Goal: Transaction & Acquisition: Book appointment/travel/reservation

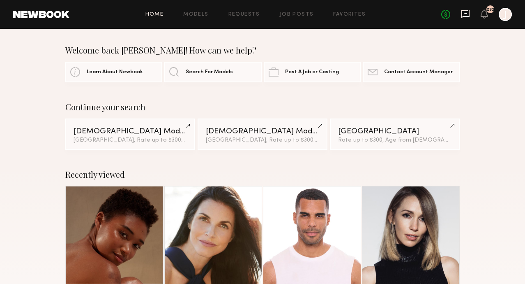
click at [465, 17] on icon at bounding box center [465, 13] width 9 height 9
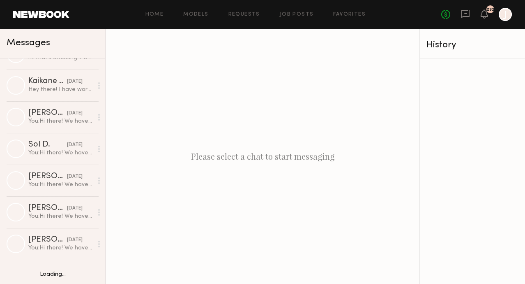
scroll to position [6124, 0]
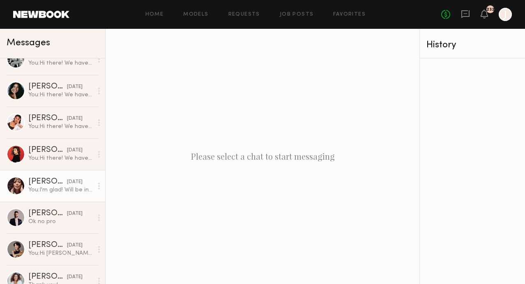
click at [42, 186] on div "You: I'm glad! Will be in touch for any future projects we have :)" at bounding box center [60, 190] width 65 height 8
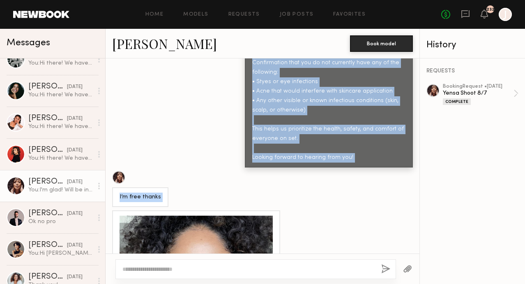
scroll to position [877, 0]
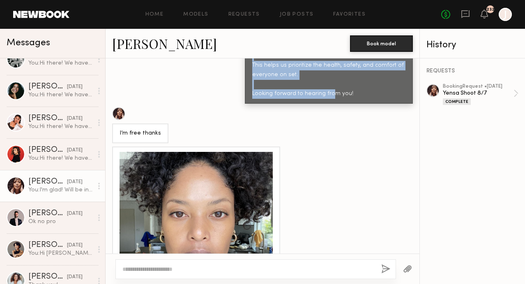
drag, startPoint x: 253, startPoint y: 86, endPoint x: 356, endPoint y: 68, distance: 105.2
click at [357, 68] on div "Hi Krys! We have a Makeup/skincare photoshoot coming up for the brand YENSA. I’…" at bounding box center [328, 0] width 153 height 198
copy div "Hi Krys! We have a Makeup/skincare photoshoot coming up for the brand YENSA. I’…"
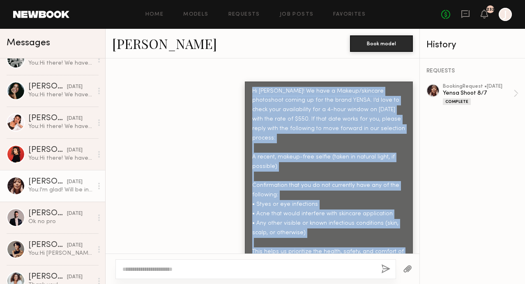
scroll to position [693, 0]
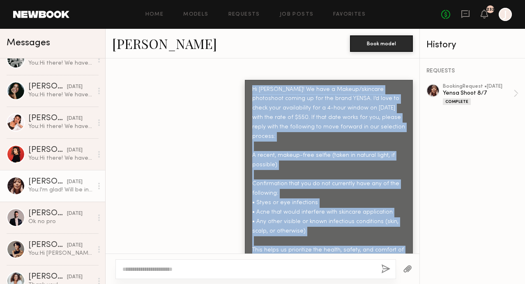
copy div "Hi Krys! We have a Makeup/skincare photoshoot coming up for the brand YENSA. I’…"
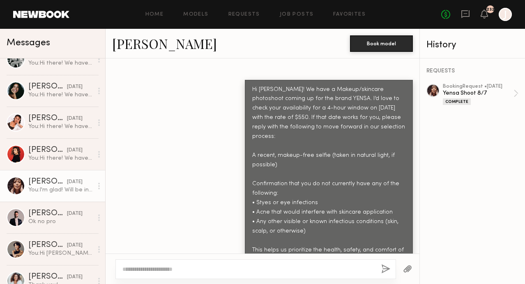
click at [292, 11] on div "Home Models Requests Job Posts Favorites Sign Out No fees up to $5,000 232 J" at bounding box center [290, 14] width 443 height 13
click at [292, 14] on link "Job Posts" at bounding box center [297, 14] width 34 height 5
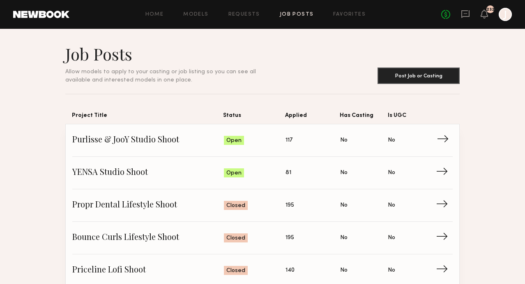
click at [446, 139] on span "→" at bounding box center [445, 140] width 17 height 12
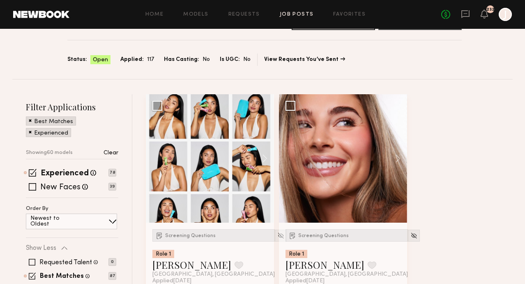
scroll to position [55, 0]
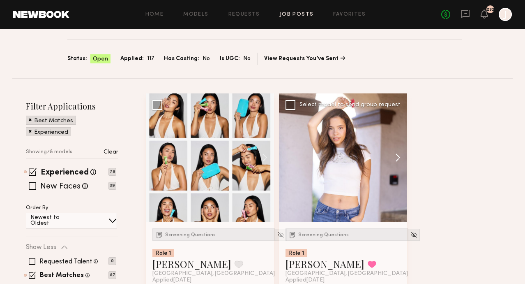
click at [396, 140] on button at bounding box center [394, 157] width 26 height 128
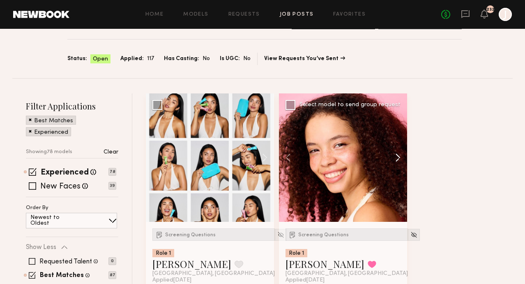
click at [396, 140] on button at bounding box center [394, 157] width 26 height 128
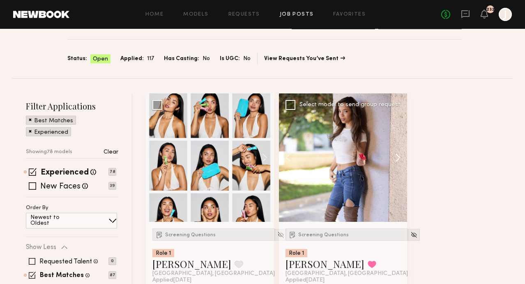
click at [396, 140] on button at bounding box center [394, 157] width 26 height 128
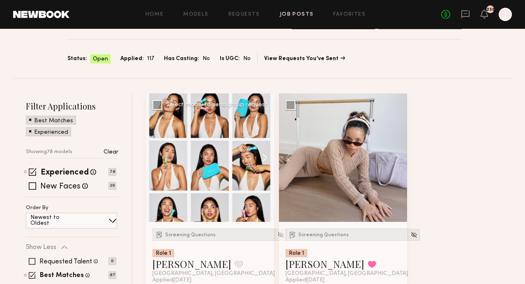
click at [264, 141] on button at bounding box center [261, 157] width 26 height 128
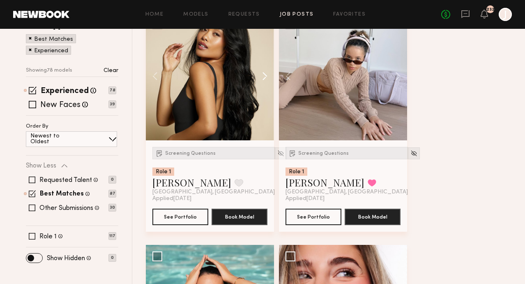
scroll to position [259, 0]
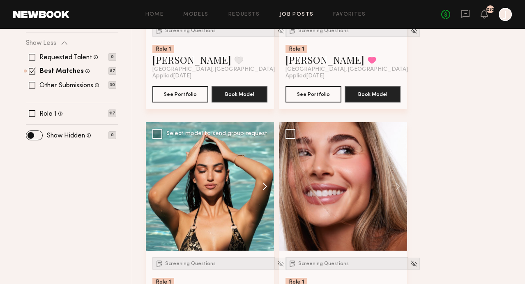
click at [264, 164] on button at bounding box center [261, 186] width 26 height 128
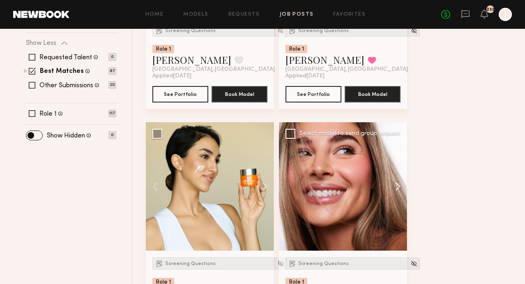
click at [395, 172] on button at bounding box center [394, 186] width 26 height 128
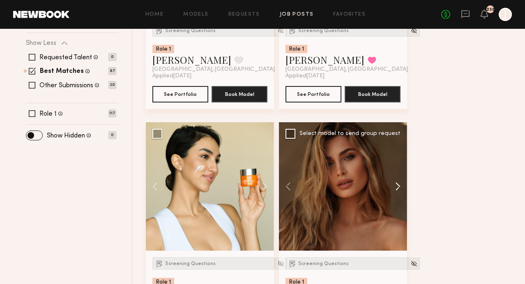
click at [395, 172] on button at bounding box center [394, 186] width 26 height 128
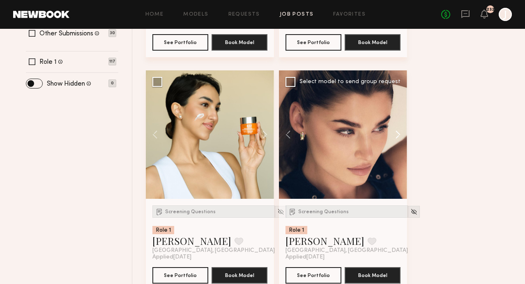
scroll to position [320, 0]
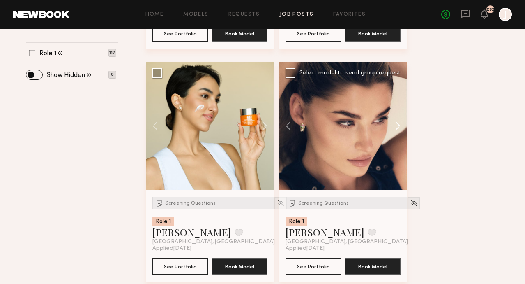
click at [402, 106] on button at bounding box center [394, 126] width 26 height 128
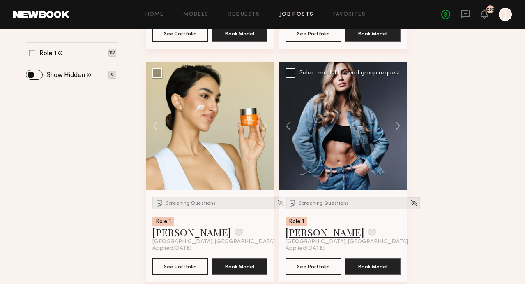
click at [307, 225] on link "Serena M." at bounding box center [325, 231] width 79 height 13
click at [321, 201] on span "Screening Questions" at bounding box center [323, 203] width 51 height 5
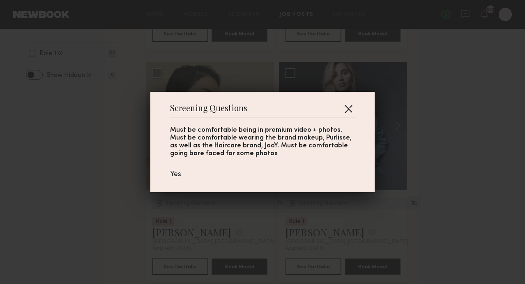
click at [351, 102] on button "button" at bounding box center [348, 108] width 13 height 13
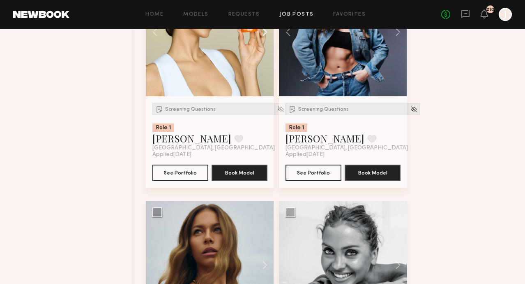
scroll to position [532, 0]
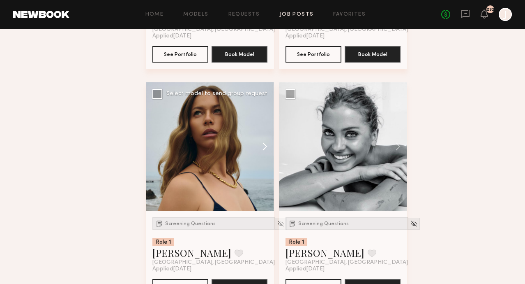
click at [264, 130] on button at bounding box center [261, 146] width 26 height 128
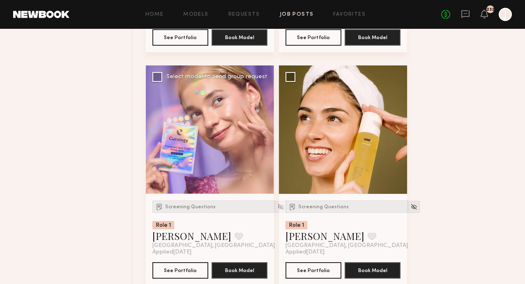
scroll to position [947, 0]
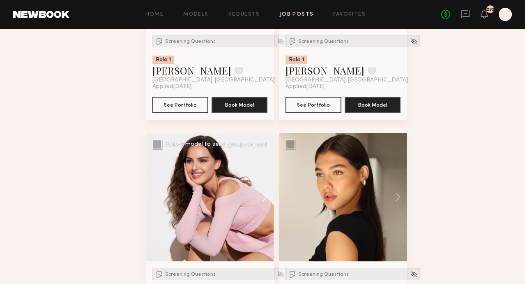
click at [263, 177] on button at bounding box center [261, 197] width 26 height 128
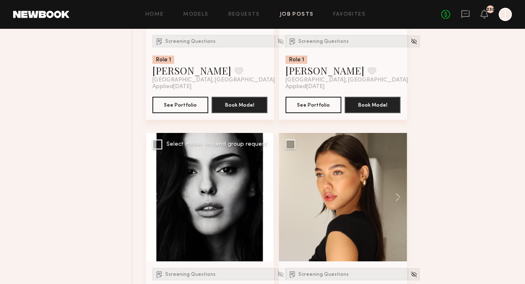
click at [264, 178] on button at bounding box center [261, 197] width 26 height 128
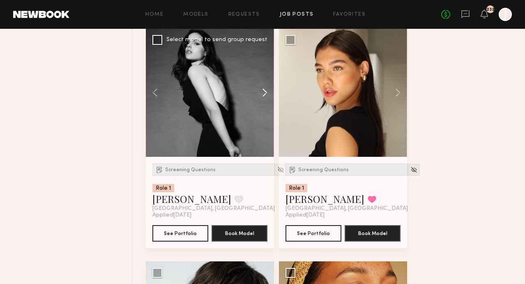
scroll to position [1052, 0]
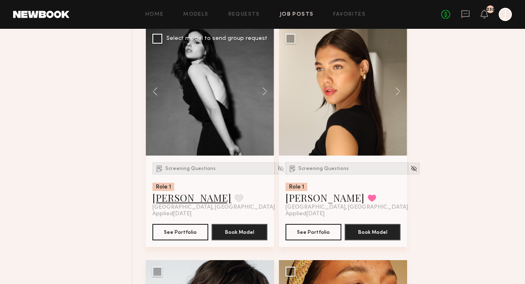
click at [182, 191] on link "Isabella A." at bounding box center [192, 197] width 79 height 13
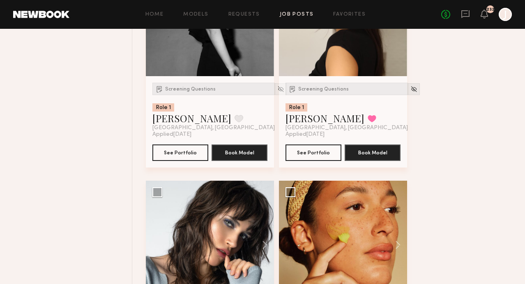
scroll to position [1219, 0]
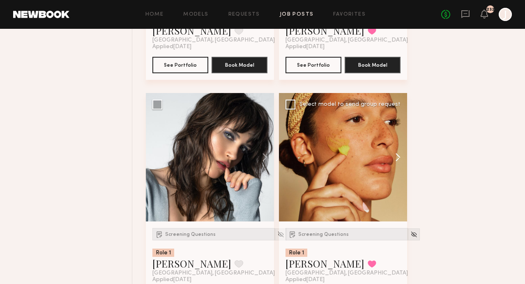
click at [399, 137] on button at bounding box center [394, 157] width 26 height 128
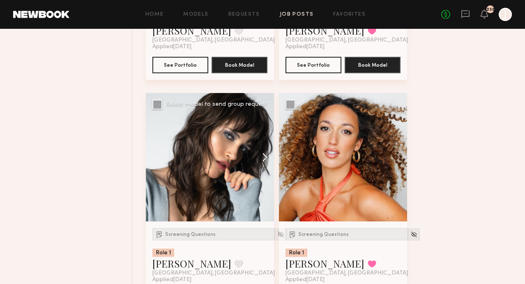
click at [268, 139] on button at bounding box center [261, 157] width 26 height 128
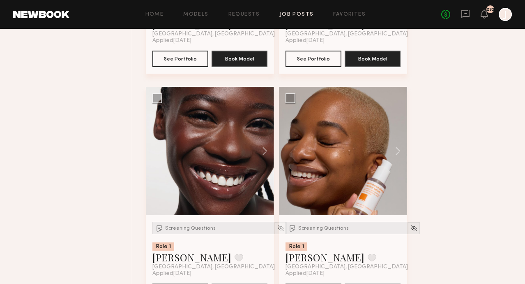
scroll to position [1459, 0]
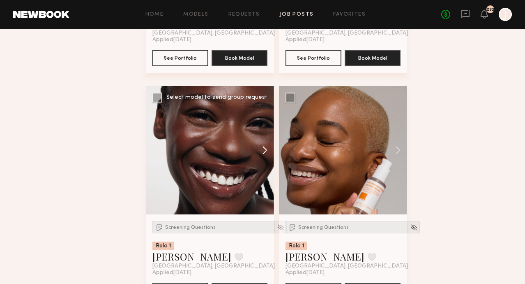
click at [265, 138] on button at bounding box center [261, 150] width 26 height 128
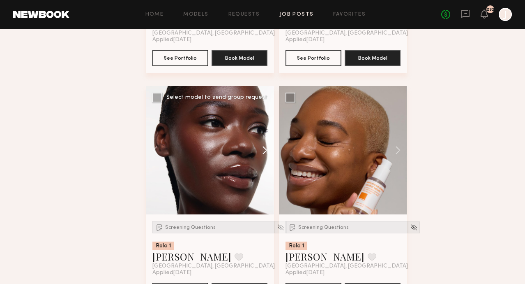
click at [266, 137] on button at bounding box center [261, 150] width 26 height 128
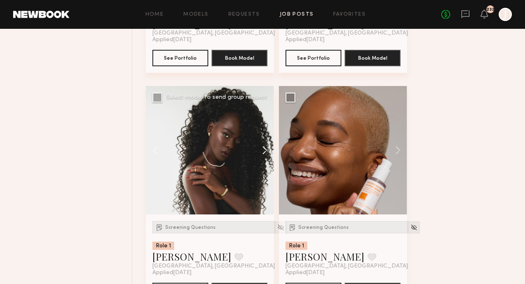
click at [264, 134] on button at bounding box center [261, 150] width 26 height 128
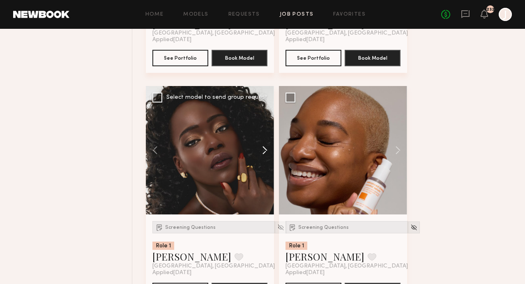
click at [264, 134] on button at bounding box center [261, 150] width 26 height 128
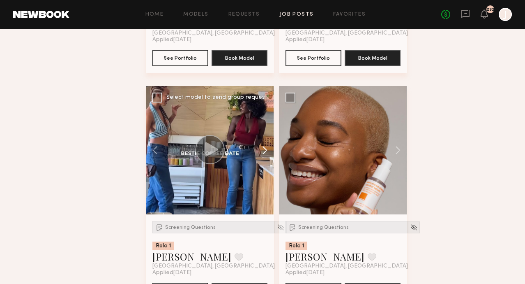
click at [264, 134] on button at bounding box center [261, 150] width 26 height 128
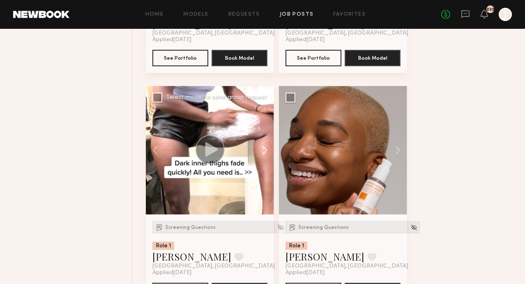
click at [265, 134] on button at bounding box center [261, 150] width 26 height 128
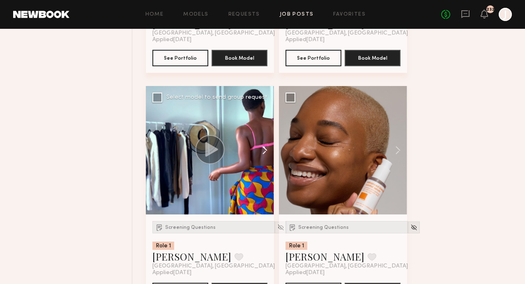
click at [266, 134] on button at bounding box center [261, 150] width 26 height 128
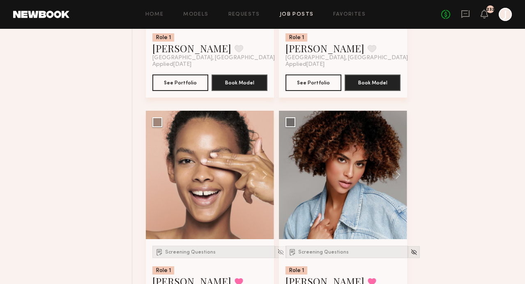
scroll to position [1688, 0]
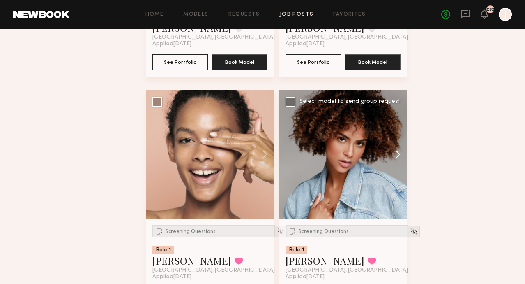
click at [397, 141] on button at bounding box center [394, 154] width 26 height 128
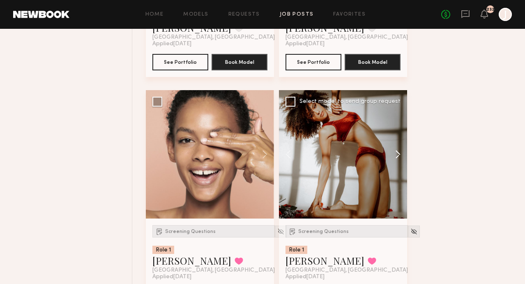
click at [398, 140] on button at bounding box center [394, 154] width 26 height 128
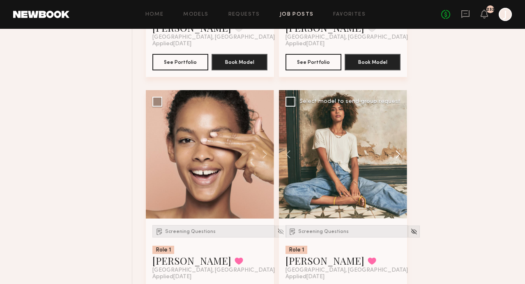
click at [398, 140] on button at bounding box center [394, 154] width 26 height 128
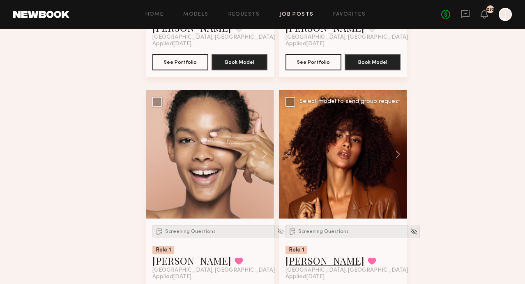
click at [301, 254] on link "Monica M." at bounding box center [325, 260] width 79 height 13
click at [261, 136] on button at bounding box center [261, 154] width 26 height 128
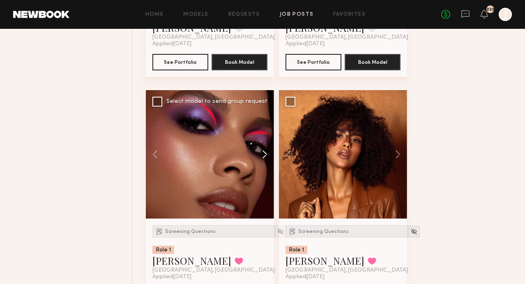
click at [262, 137] on button at bounding box center [261, 154] width 26 height 128
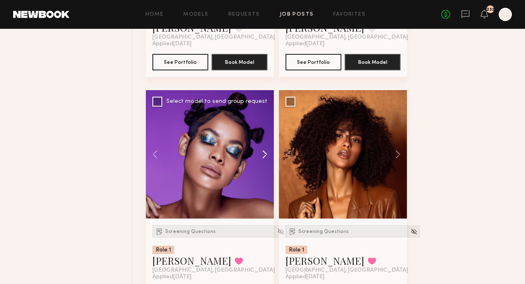
click at [262, 137] on button at bounding box center [261, 154] width 26 height 128
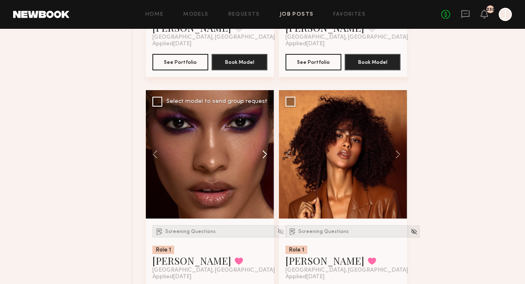
click at [262, 137] on button at bounding box center [261, 154] width 26 height 128
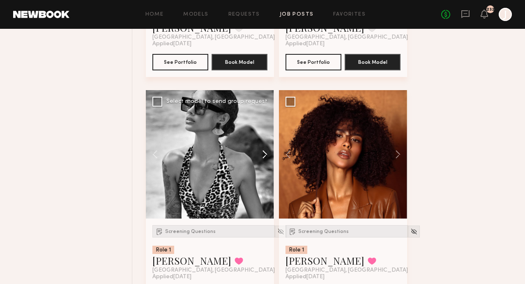
click at [262, 137] on button at bounding box center [261, 154] width 26 height 128
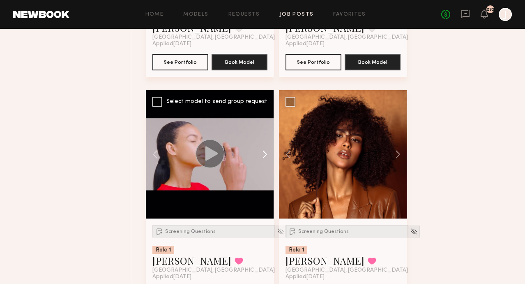
click at [264, 137] on button at bounding box center [261, 154] width 26 height 128
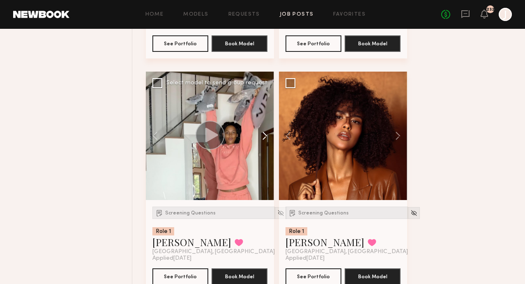
scroll to position [1707, 0]
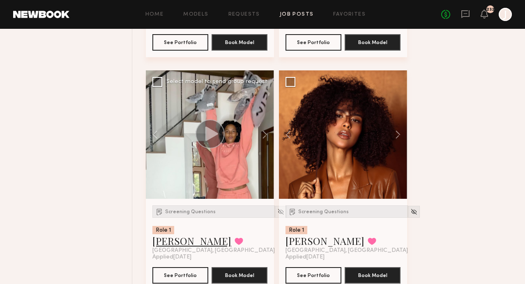
click at [173, 234] on link "Jordyn F." at bounding box center [192, 240] width 79 height 13
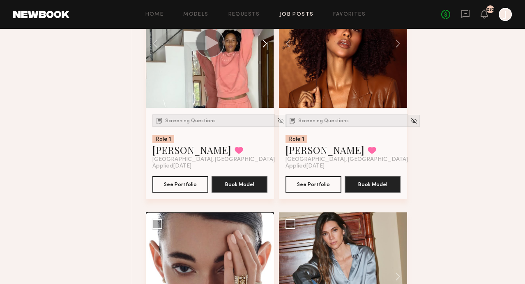
scroll to position [1938, 0]
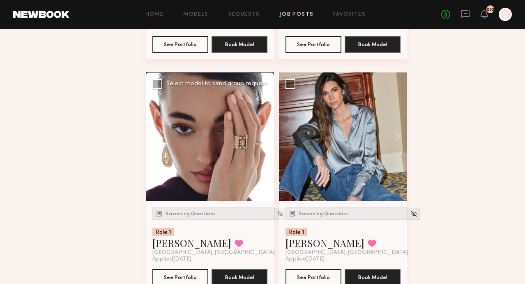
click at [266, 120] on button at bounding box center [261, 136] width 26 height 128
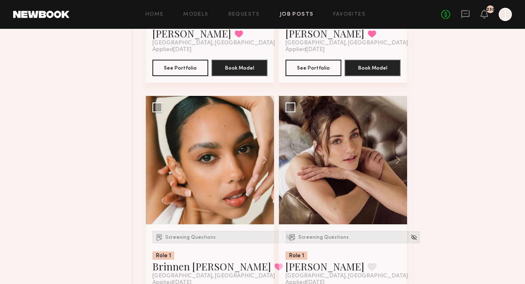
scroll to position [2156, 0]
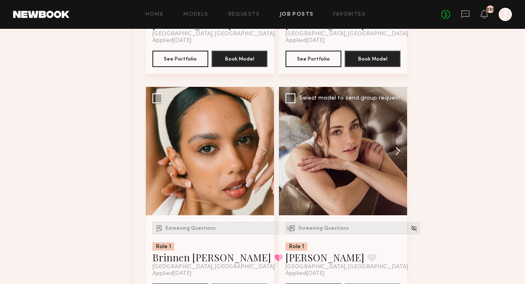
click at [395, 129] on button at bounding box center [394, 151] width 26 height 128
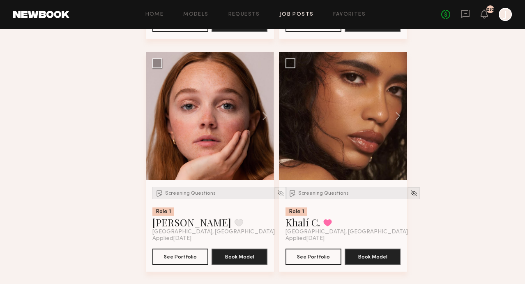
scroll to position [2423, 0]
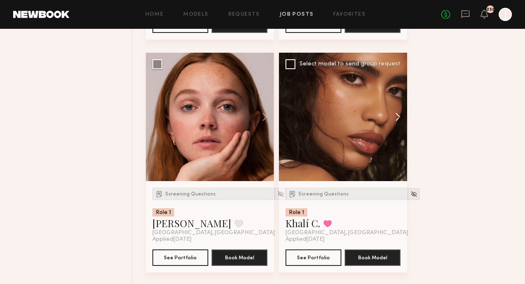
click at [396, 100] on button at bounding box center [394, 117] width 26 height 128
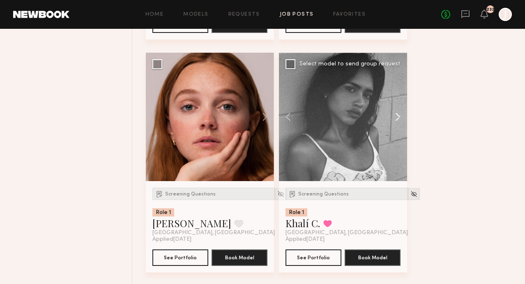
click at [397, 100] on button at bounding box center [394, 117] width 26 height 128
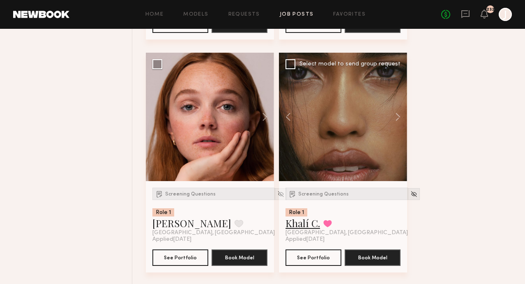
click at [302, 216] on link "Khalí C." at bounding box center [303, 222] width 35 height 13
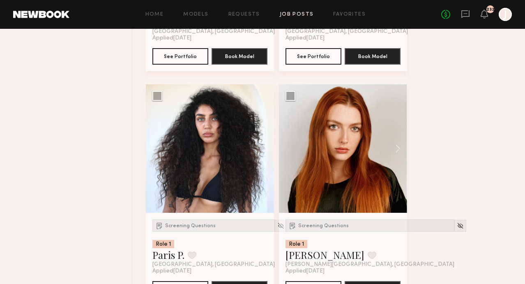
scroll to position [2627, 0]
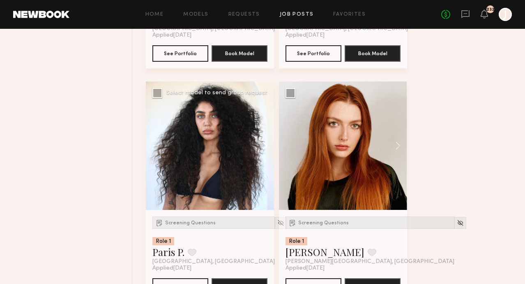
click at [265, 130] on button at bounding box center [261, 145] width 26 height 128
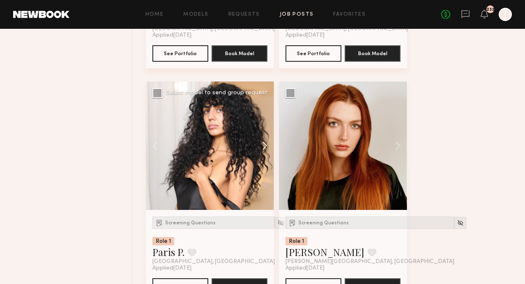
click at [264, 130] on button at bounding box center [261, 145] width 26 height 128
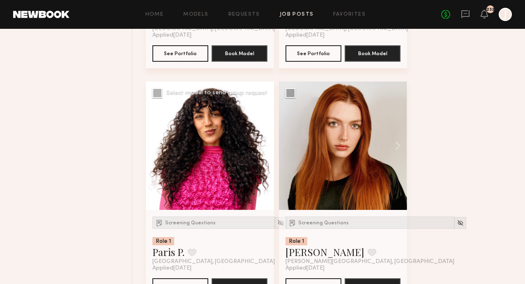
click at [265, 128] on button at bounding box center [261, 145] width 26 height 128
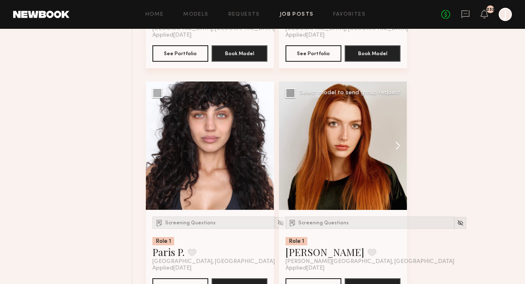
click at [400, 126] on button at bounding box center [394, 145] width 26 height 128
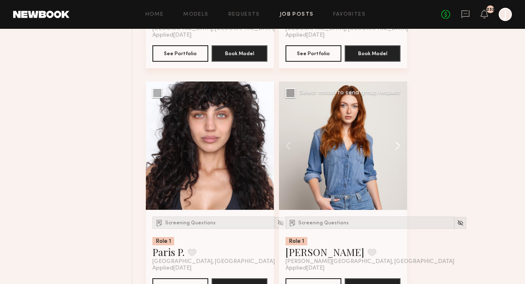
click at [400, 127] on button at bounding box center [394, 145] width 26 height 128
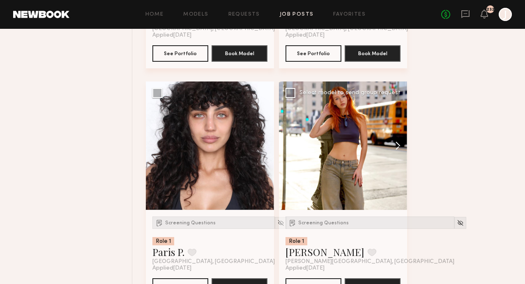
click at [400, 127] on button at bounding box center [394, 145] width 26 height 128
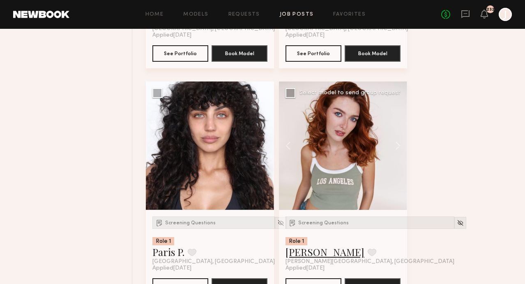
click at [308, 245] on link "Annika R." at bounding box center [325, 251] width 79 height 13
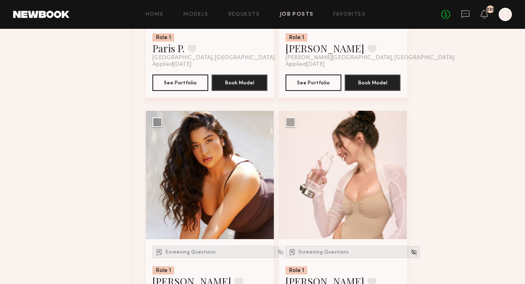
scroll to position [2831, 0]
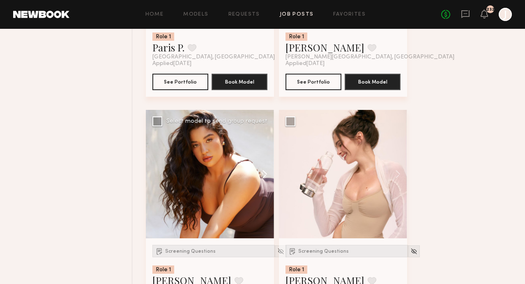
click at [266, 159] on button at bounding box center [261, 174] width 26 height 128
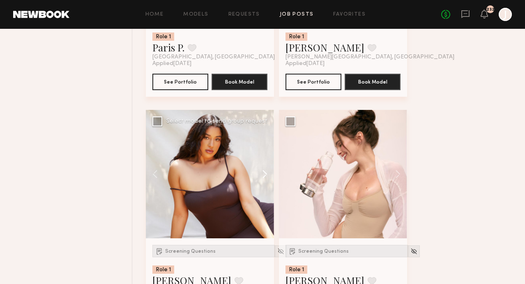
click at [266, 159] on button at bounding box center [261, 174] width 26 height 128
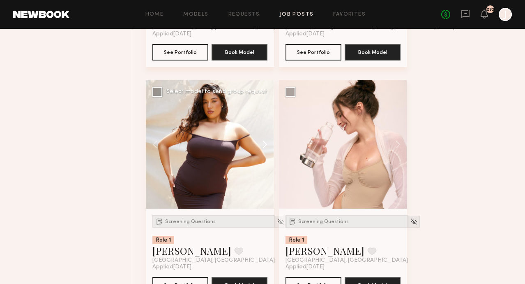
scroll to position [2869, 0]
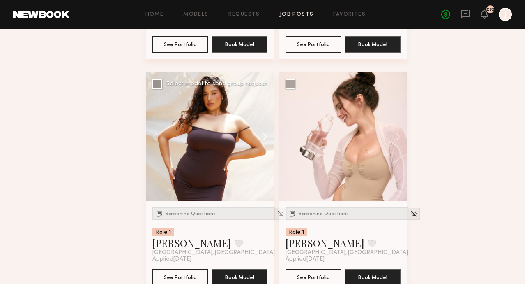
click at [266, 118] on button at bounding box center [261, 136] width 26 height 128
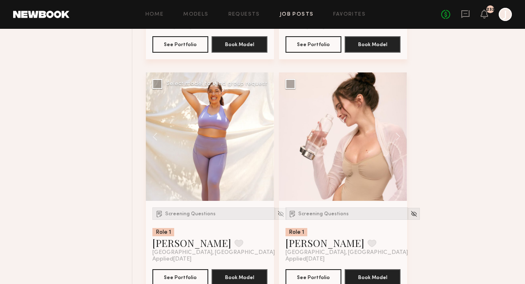
click at [265, 119] on div at bounding box center [210, 136] width 128 height 128
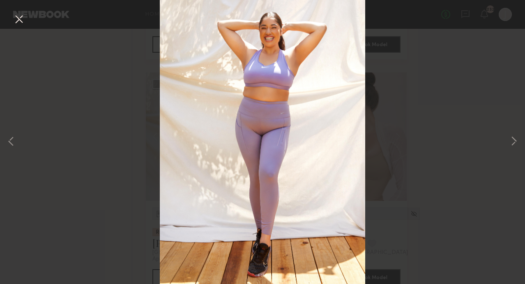
click at [19, 18] on button at bounding box center [18, 19] width 13 height 15
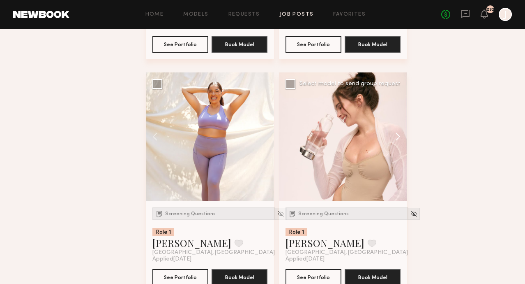
click at [400, 121] on button at bounding box center [394, 136] width 26 height 128
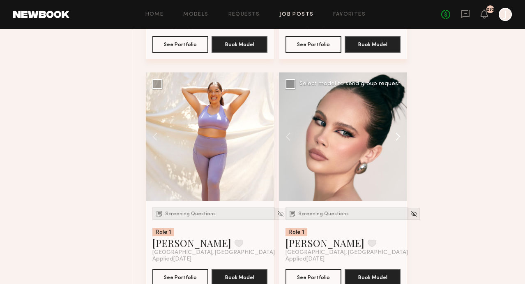
click at [400, 120] on button at bounding box center [394, 136] width 26 height 128
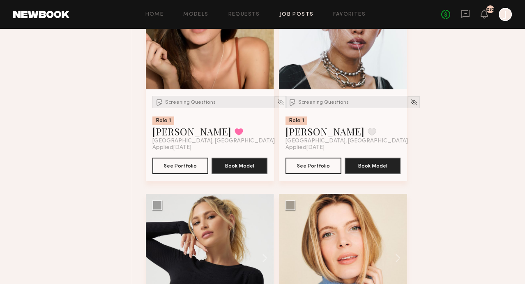
scroll to position [3317, 0]
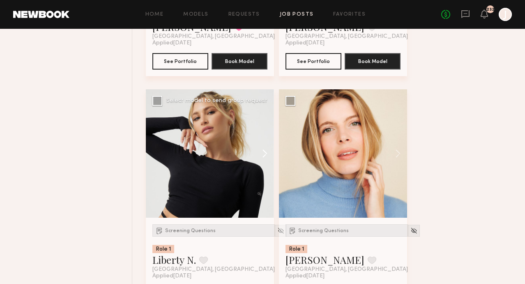
click at [264, 136] on button at bounding box center [261, 153] width 26 height 128
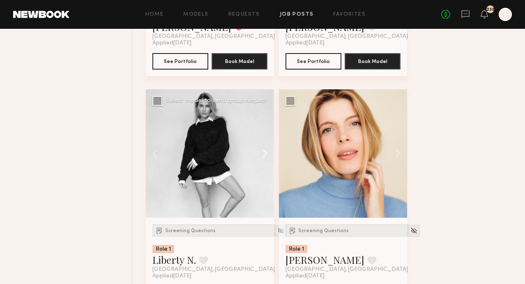
click at [265, 138] on button at bounding box center [261, 153] width 26 height 128
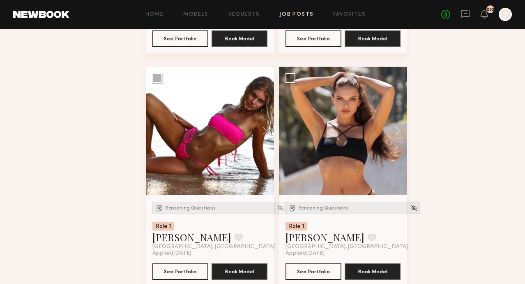
scroll to position [3502, 0]
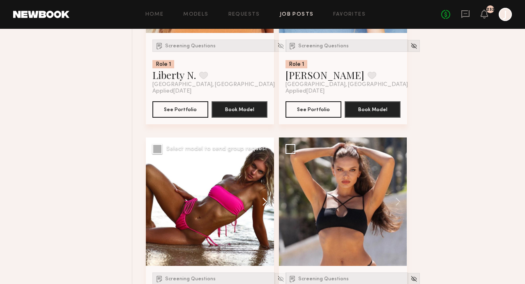
click at [262, 186] on button at bounding box center [261, 201] width 26 height 128
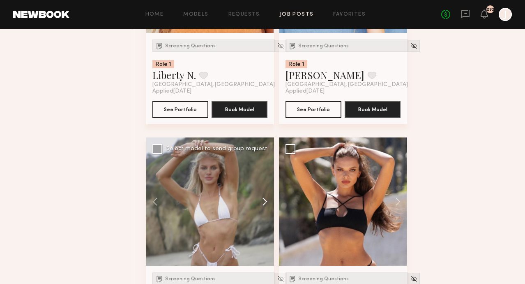
click at [263, 186] on button at bounding box center [261, 201] width 26 height 128
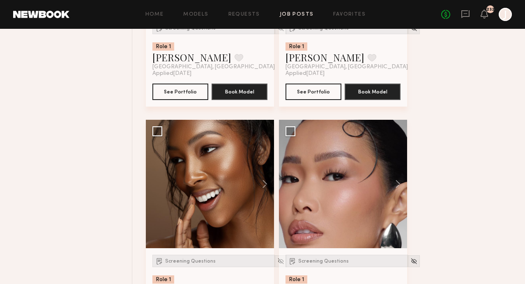
scroll to position [3753, 0]
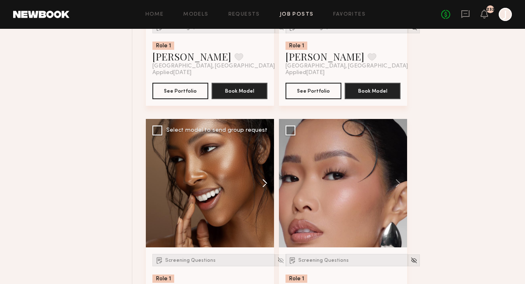
click at [265, 172] on button at bounding box center [261, 183] width 26 height 128
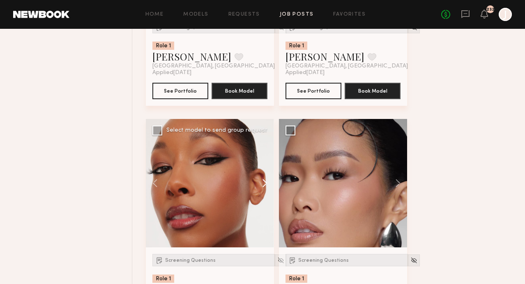
click at [265, 172] on button at bounding box center [261, 183] width 26 height 128
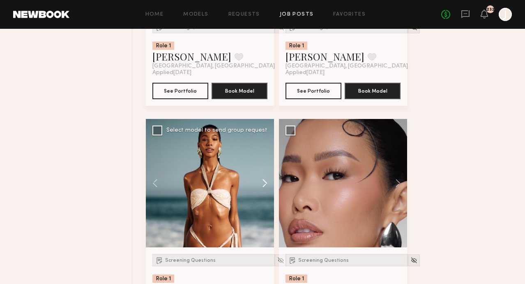
scroll to position [3760, 0]
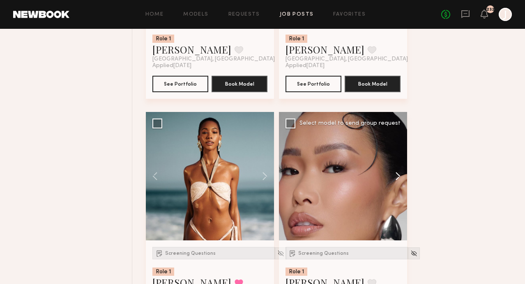
click at [400, 163] on button at bounding box center [394, 176] width 26 height 128
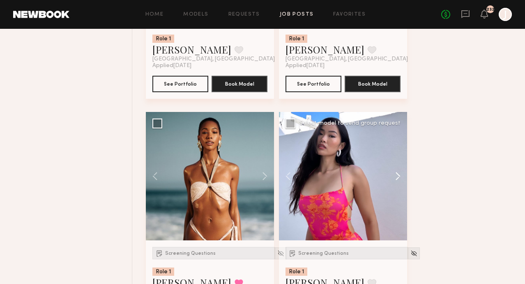
click at [400, 163] on button at bounding box center [394, 176] width 26 height 128
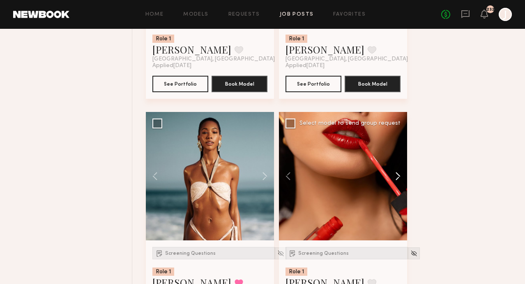
click at [400, 163] on button at bounding box center [394, 176] width 26 height 128
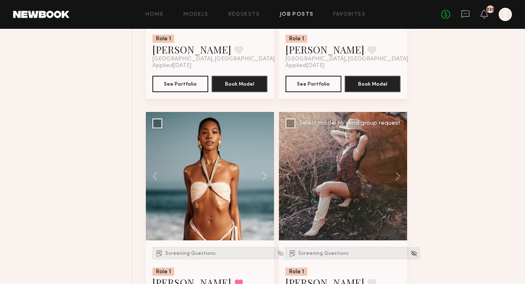
click at [298, 275] on link "Naraa B." at bounding box center [325, 281] width 79 height 13
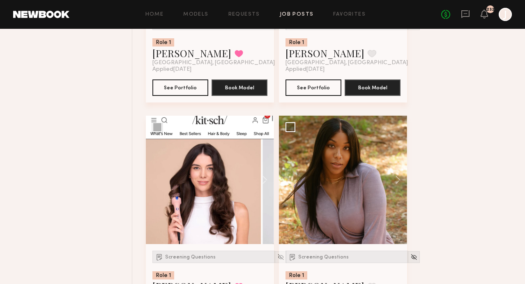
scroll to position [4012, 0]
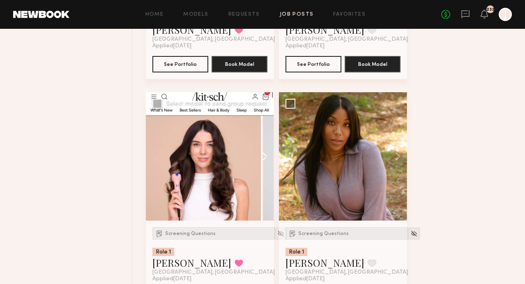
click at [266, 142] on button at bounding box center [261, 156] width 26 height 128
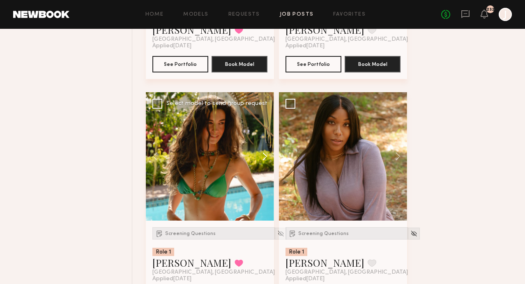
click at [267, 143] on button at bounding box center [261, 156] width 26 height 128
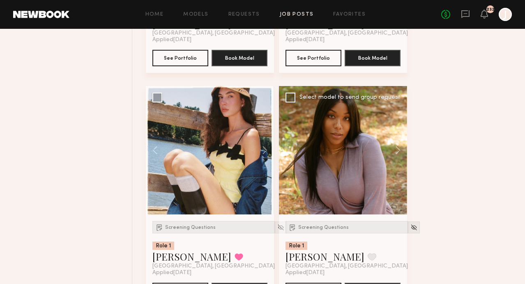
scroll to position [4019, 0]
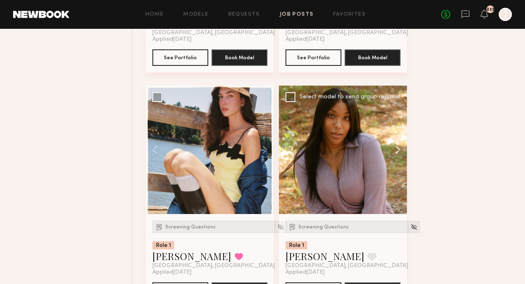
click at [397, 139] on button at bounding box center [394, 150] width 26 height 128
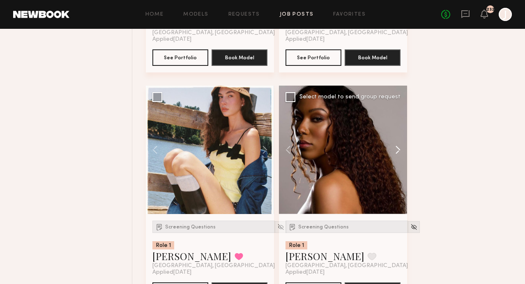
click at [397, 139] on button at bounding box center [394, 150] width 26 height 128
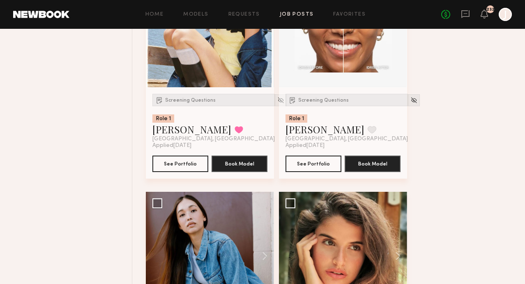
scroll to position [4228, 0]
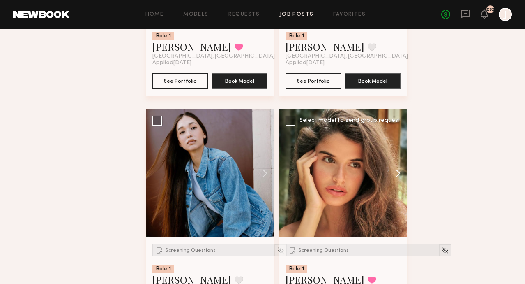
click at [398, 155] on button at bounding box center [394, 173] width 26 height 128
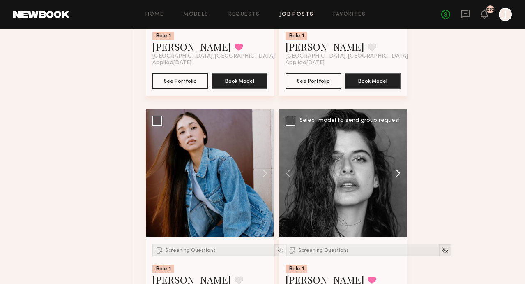
click at [398, 156] on button at bounding box center [394, 173] width 26 height 128
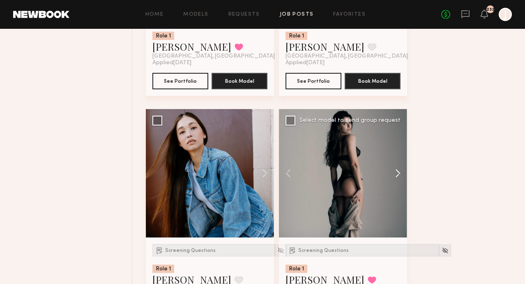
click at [398, 156] on button at bounding box center [394, 173] width 26 height 128
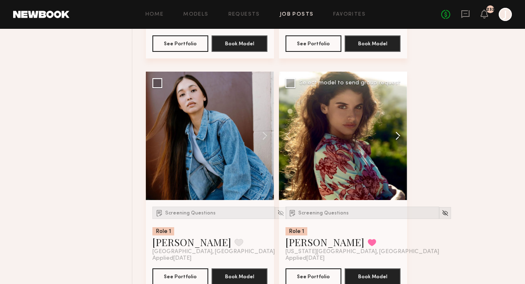
scroll to position [4266, 0]
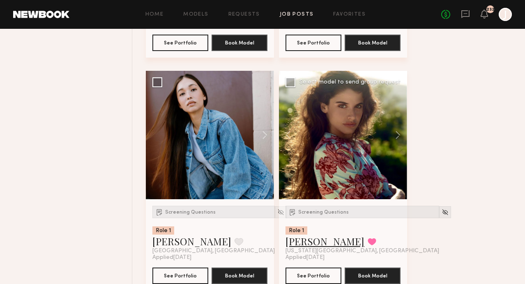
click at [319, 234] on link "Manuela G." at bounding box center [325, 240] width 79 height 13
click at [266, 120] on button at bounding box center [261, 135] width 26 height 128
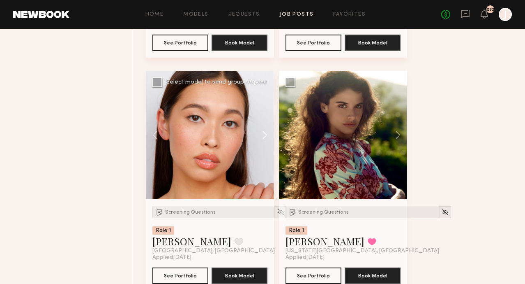
click at [265, 120] on button at bounding box center [261, 135] width 26 height 128
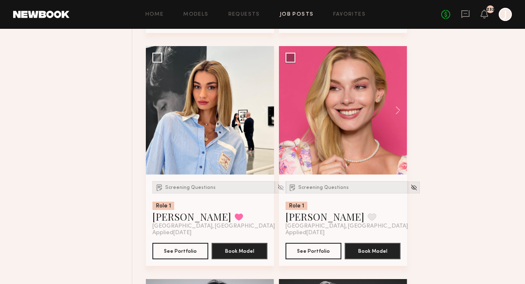
scroll to position [4502, 0]
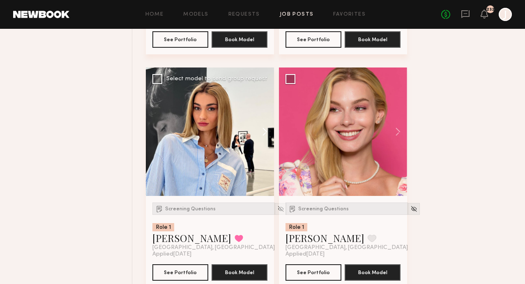
click at [265, 117] on button at bounding box center [261, 131] width 26 height 128
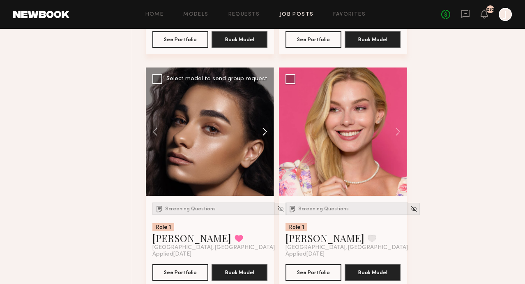
click at [265, 117] on button at bounding box center [261, 131] width 26 height 128
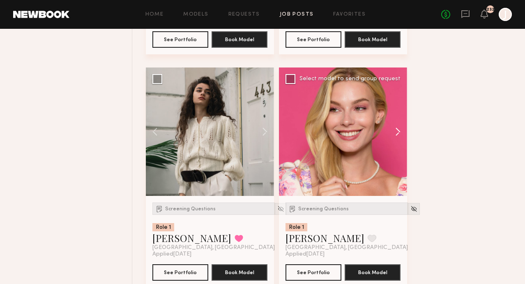
click at [399, 116] on button at bounding box center [394, 131] width 26 height 128
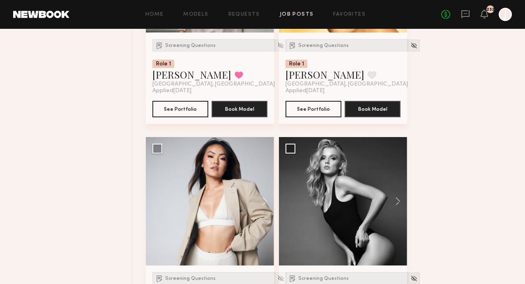
scroll to position [4704, 0]
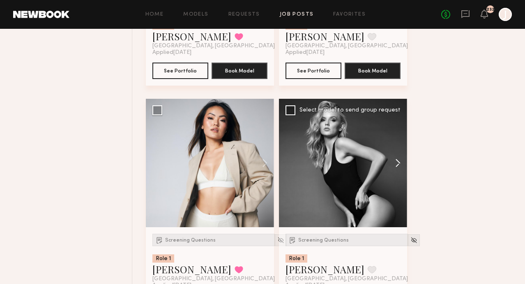
click at [398, 149] on button at bounding box center [394, 163] width 26 height 128
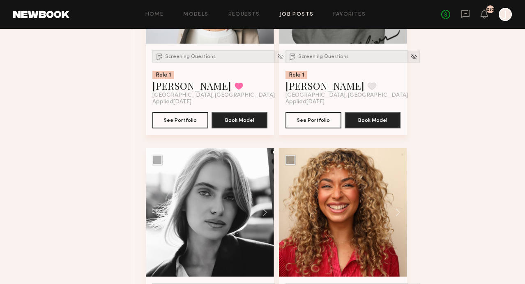
scroll to position [4906, 0]
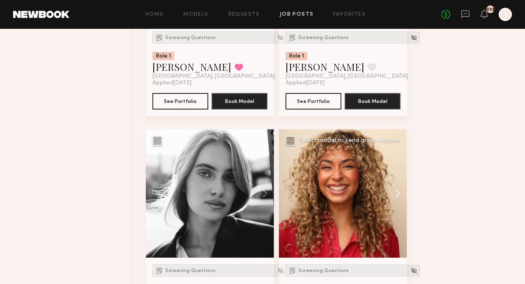
click at [396, 177] on button at bounding box center [394, 193] width 26 height 128
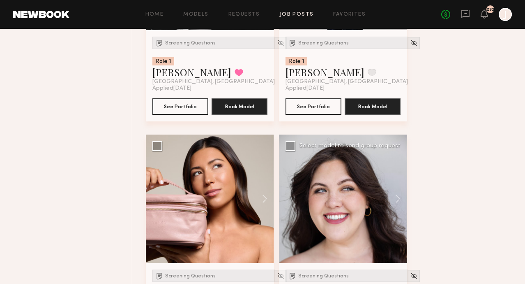
scroll to position [5153, 0]
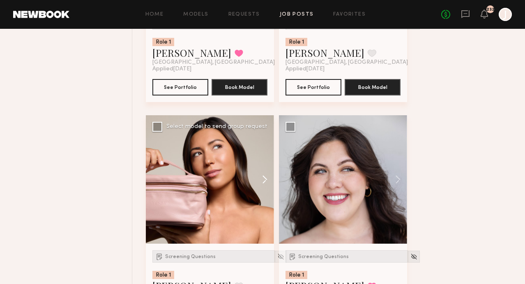
click at [266, 166] on button at bounding box center [261, 179] width 26 height 128
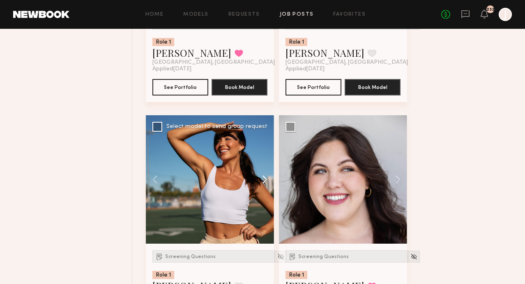
click at [266, 166] on button at bounding box center [261, 179] width 26 height 128
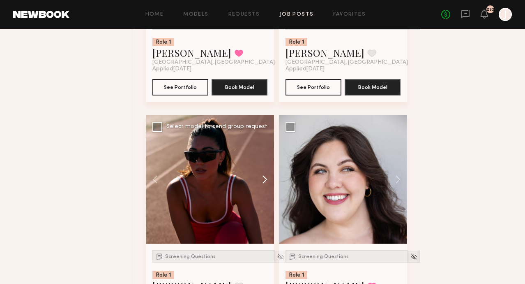
scroll to position [5362, 0]
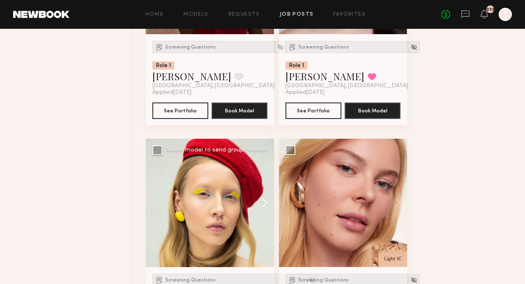
click at [263, 186] on button at bounding box center [261, 203] width 26 height 128
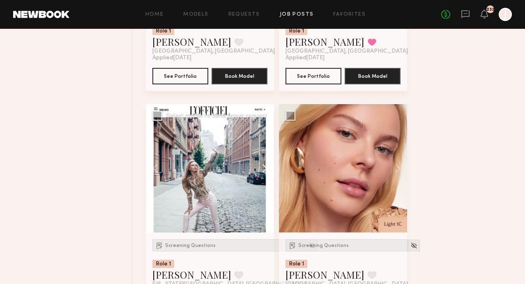
scroll to position [5402, 0]
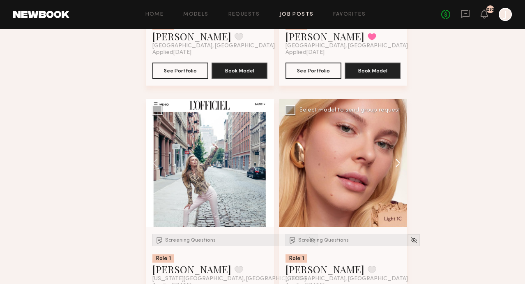
click at [395, 149] on button at bounding box center [394, 163] width 26 height 128
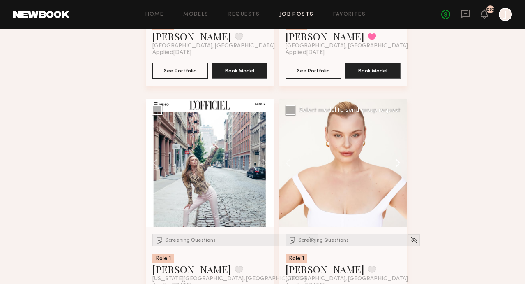
click at [394, 149] on button at bounding box center [394, 163] width 26 height 128
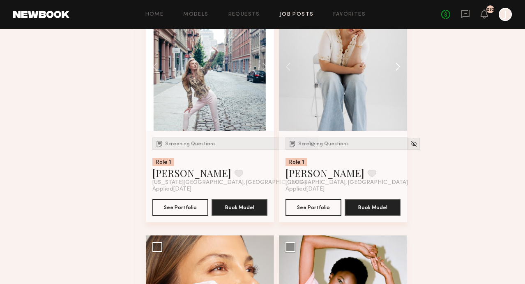
scroll to position [5643, 0]
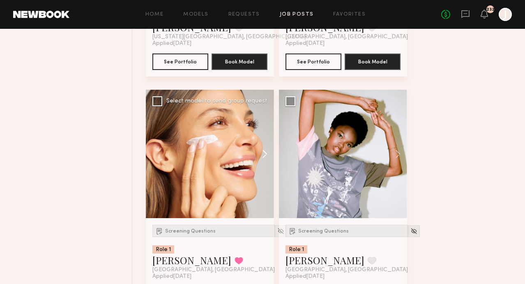
click at [268, 143] on button at bounding box center [261, 154] width 26 height 128
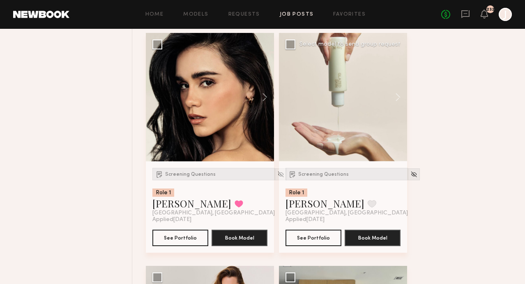
scroll to position [6137, 0]
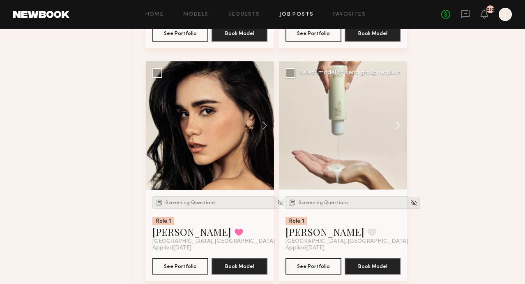
click at [400, 112] on button at bounding box center [394, 125] width 26 height 128
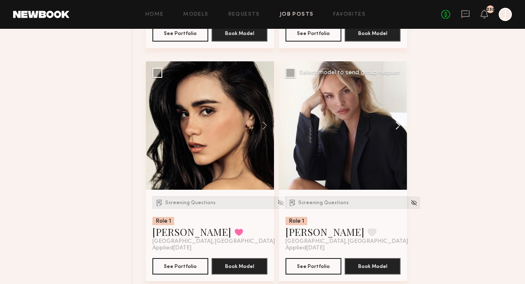
click at [400, 112] on button at bounding box center [394, 125] width 26 height 128
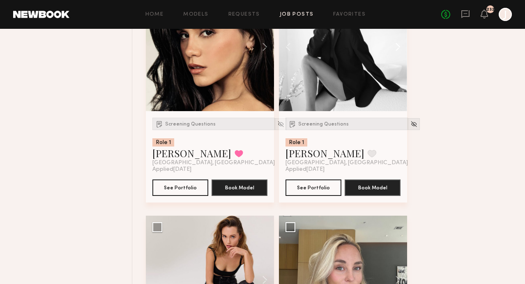
scroll to position [6322, 0]
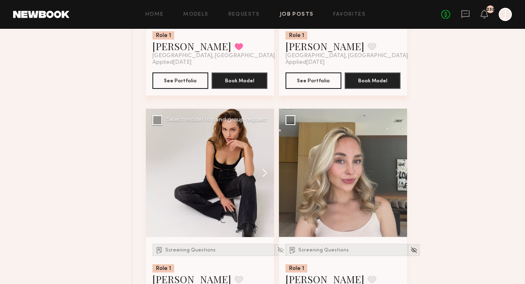
click at [266, 156] on button at bounding box center [261, 173] width 26 height 128
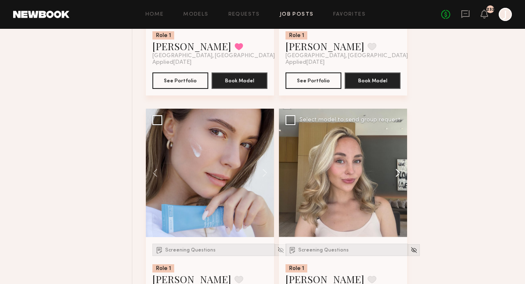
click at [399, 159] on button at bounding box center [394, 173] width 26 height 128
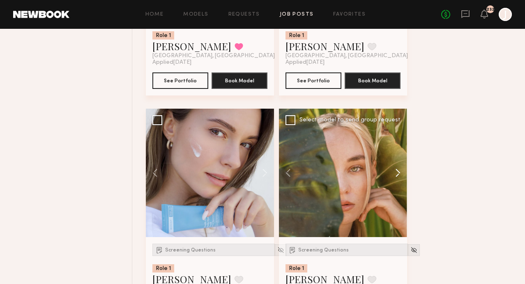
click at [400, 159] on button at bounding box center [394, 173] width 26 height 128
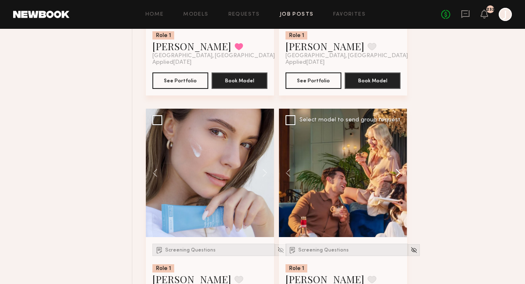
click at [399, 159] on button at bounding box center [394, 173] width 26 height 128
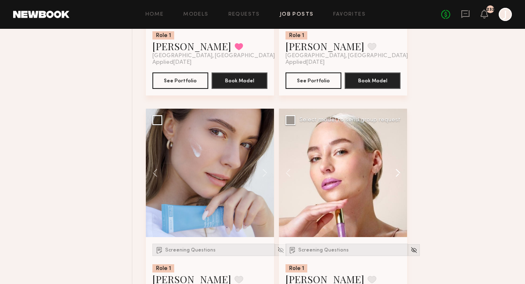
click at [399, 159] on button at bounding box center [394, 173] width 26 height 128
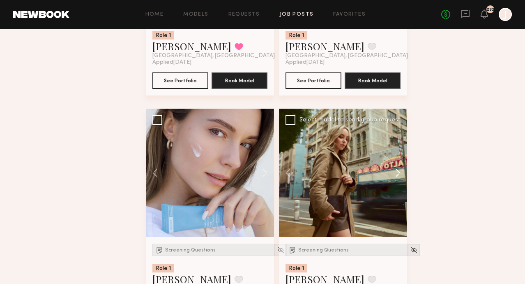
click at [398, 159] on button at bounding box center [394, 173] width 26 height 128
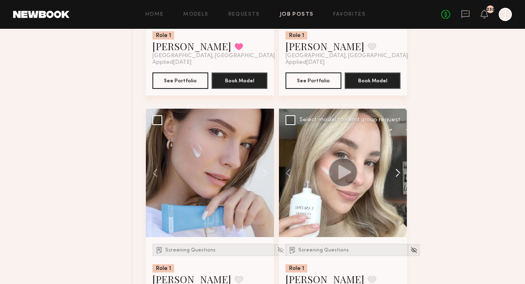
click at [398, 159] on button at bounding box center [394, 173] width 26 height 128
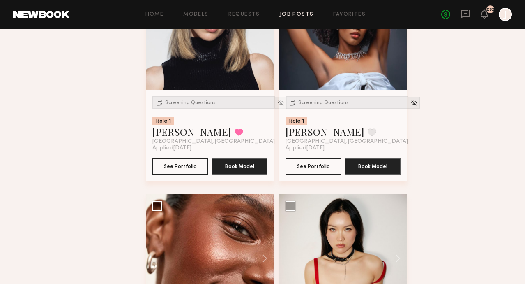
scroll to position [6770, 0]
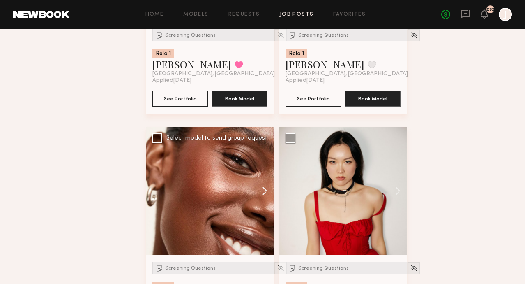
click at [264, 178] on button at bounding box center [261, 191] width 26 height 128
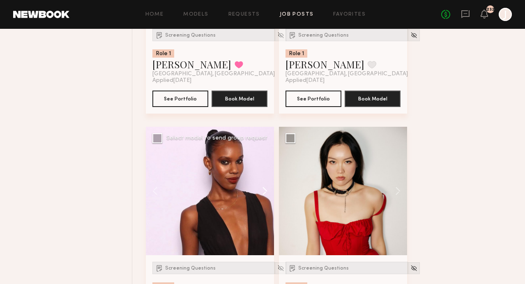
click at [264, 178] on button at bounding box center [261, 191] width 26 height 128
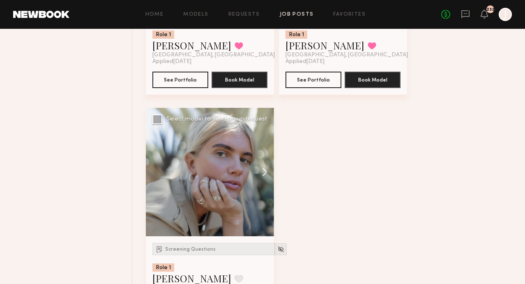
click at [264, 167] on button at bounding box center [261, 172] width 26 height 128
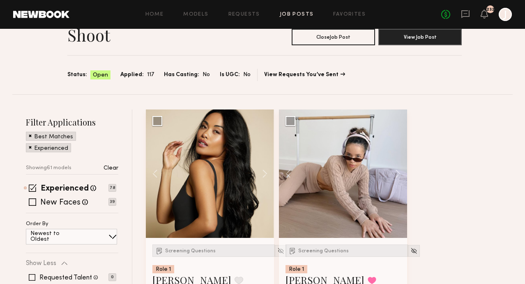
scroll to position [48, 0]
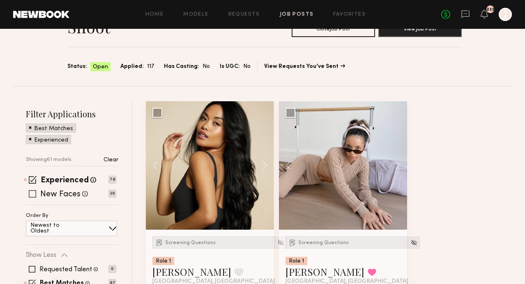
click at [32, 190] on span at bounding box center [32, 193] width 7 height 7
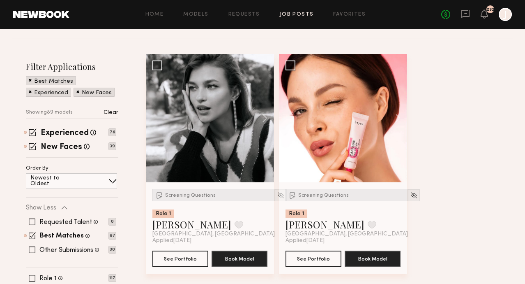
scroll to position [96, 0]
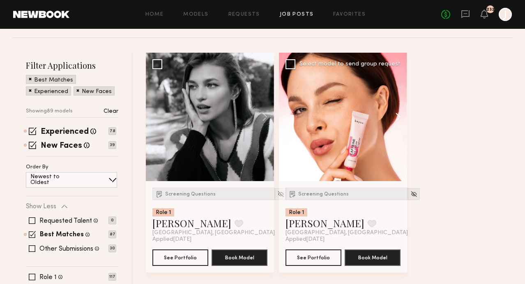
click at [401, 101] on button at bounding box center [394, 117] width 26 height 128
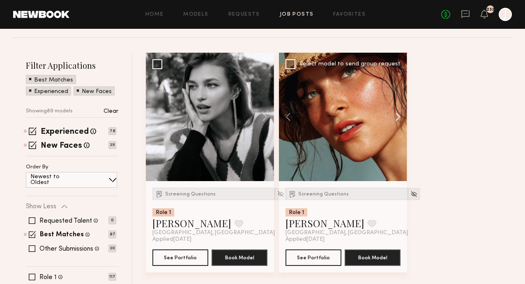
click at [400, 101] on button at bounding box center [394, 117] width 26 height 128
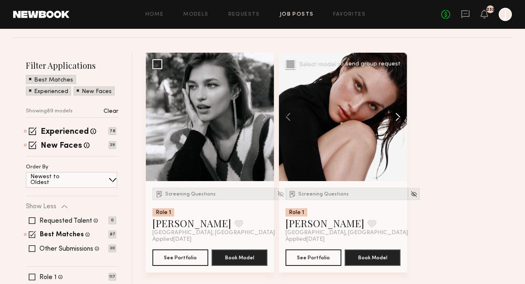
click at [400, 101] on button at bounding box center [394, 117] width 26 height 128
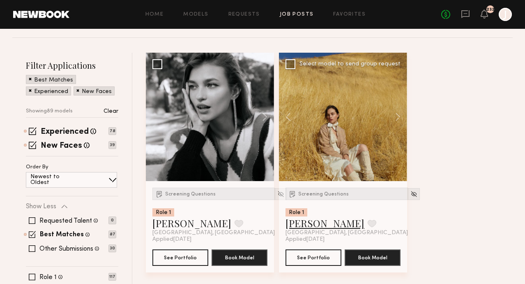
click at [312, 216] on link "Nicole C." at bounding box center [325, 222] width 79 height 13
click at [264, 99] on button at bounding box center [261, 117] width 26 height 128
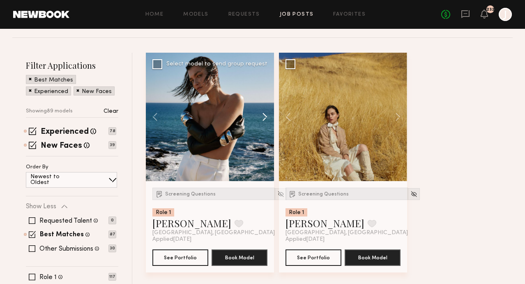
scroll to position [271, 0]
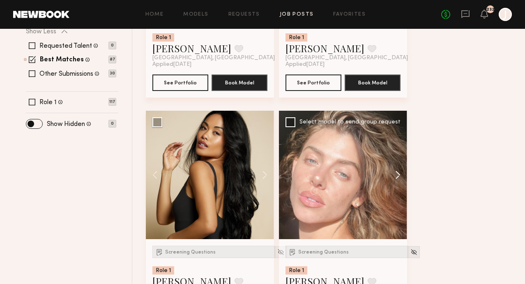
click at [394, 159] on button at bounding box center [394, 175] width 26 height 128
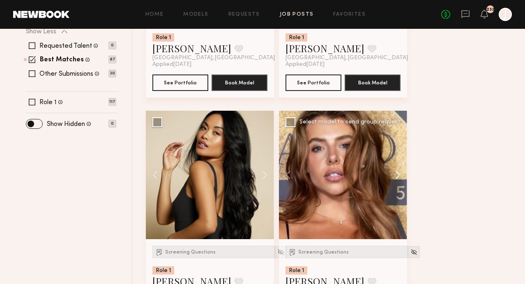
click at [394, 159] on button at bounding box center [394, 175] width 26 height 128
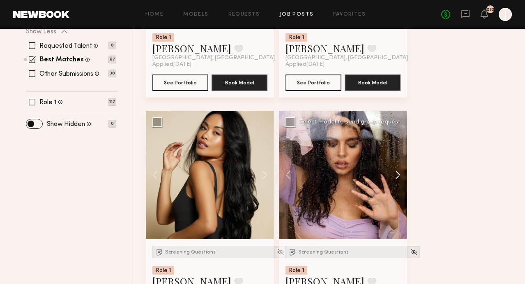
click at [394, 159] on button at bounding box center [394, 175] width 26 height 128
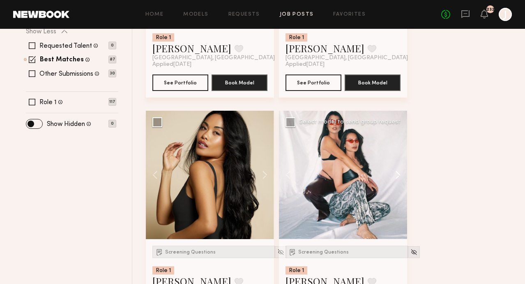
click at [398, 159] on button at bounding box center [394, 175] width 26 height 128
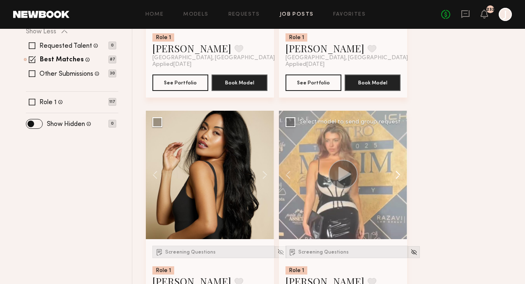
click at [397, 158] on button at bounding box center [394, 175] width 26 height 128
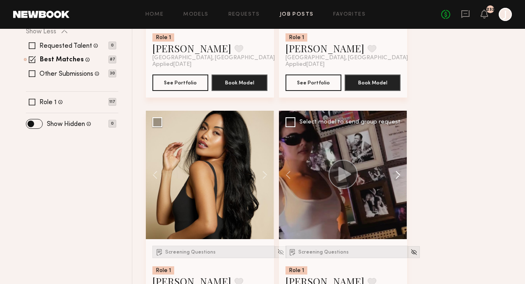
click at [397, 158] on button at bounding box center [394, 175] width 26 height 128
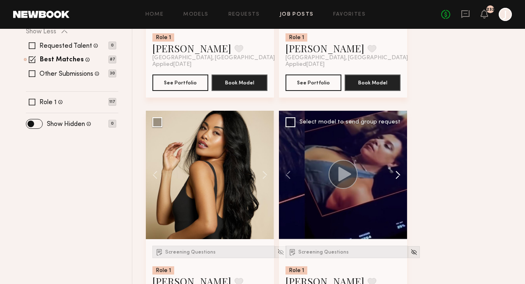
scroll to position [518, 0]
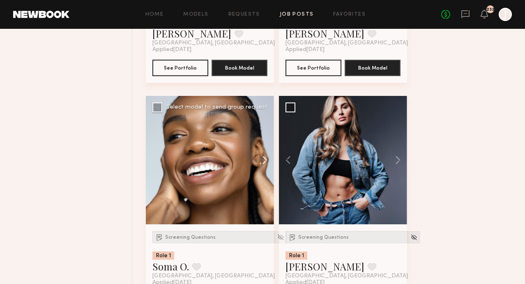
click at [268, 142] on button at bounding box center [261, 160] width 26 height 128
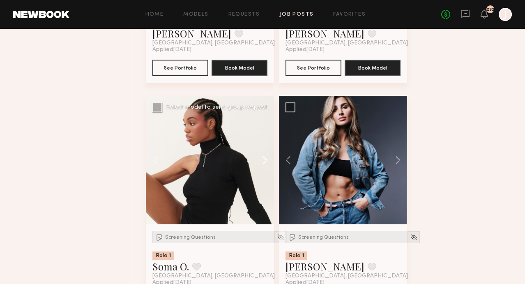
click at [267, 141] on button at bounding box center [261, 160] width 26 height 128
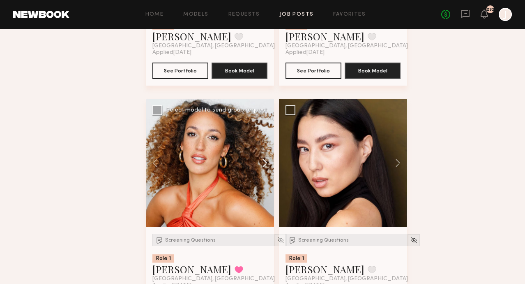
scroll to position [1454, 0]
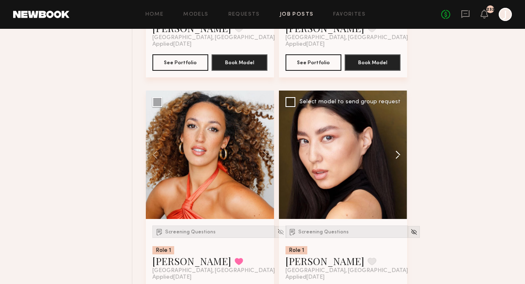
click at [403, 141] on button at bounding box center [394, 154] width 26 height 128
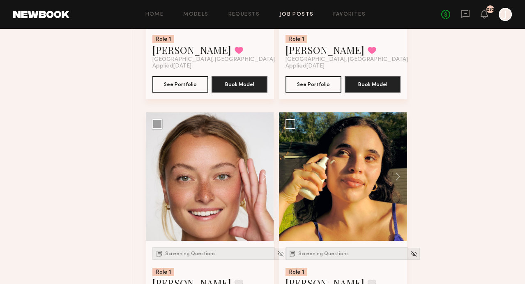
scroll to position [2208, 0]
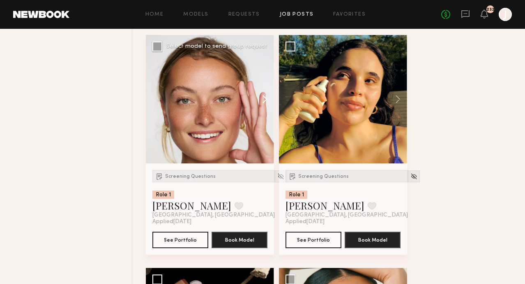
click at [262, 84] on button at bounding box center [261, 99] width 26 height 128
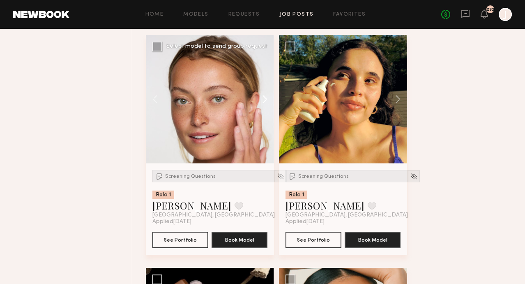
click at [263, 84] on button at bounding box center [261, 99] width 26 height 128
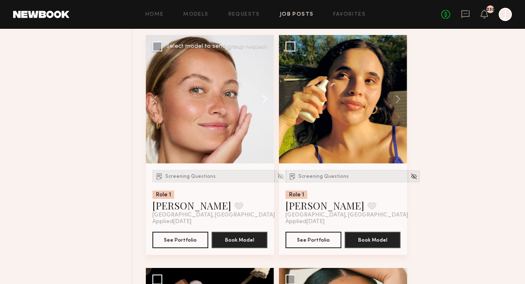
click at [263, 84] on button at bounding box center [261, 99] width 26 height 128
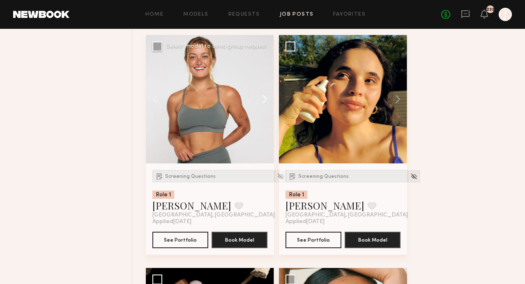
click at [264, 84] on button at bounding box center [261, 99] width 26 height 128
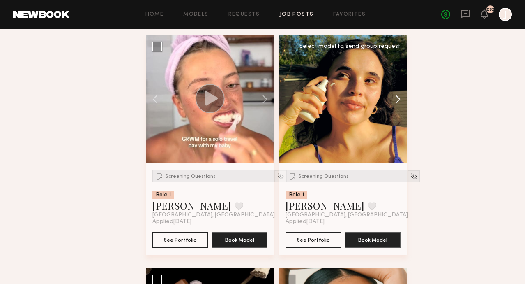
click at [396, 81] on button at bounding box center [394, 99] width 26 height 128
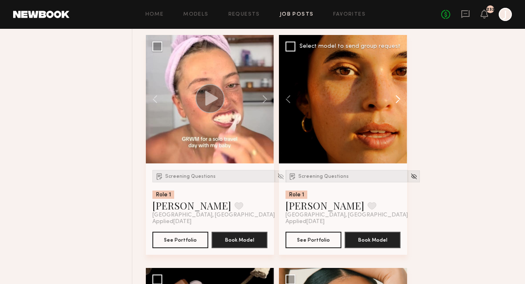
click at [397, 82] on button at bounding box center [394, 99] width 26 height 128
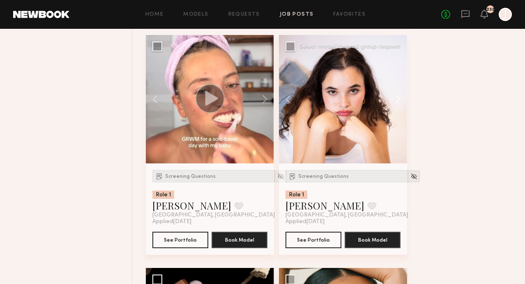
scroll to position [2374, 0]
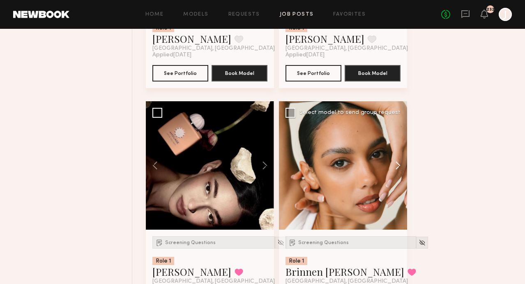
click at [398, 153] on button at bounding box center [394, 165] width 26 height 128
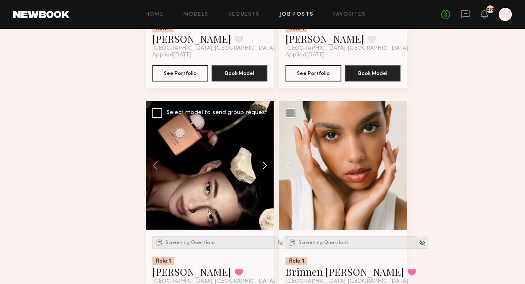
click at [256, 156] on button at bounding box center [261, 165] width 26 height 128
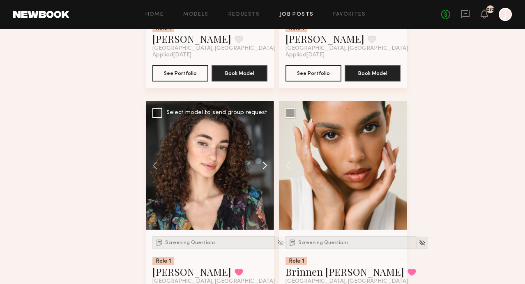
click at [261, 153] on button at bounding box center [261, 165] width 26 height 128
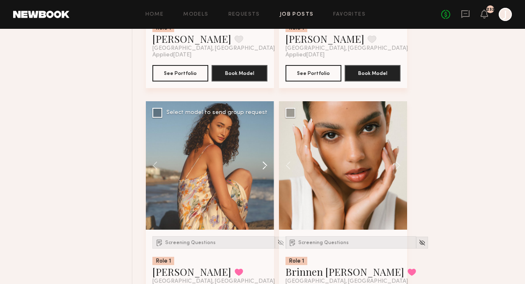
click at [261, 150] on button at bounding box center [261, 165] width 26 height 128
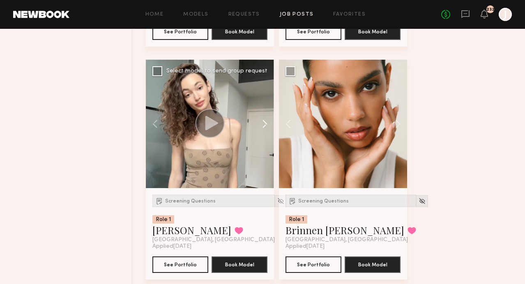
scroll to position [2416, 0]
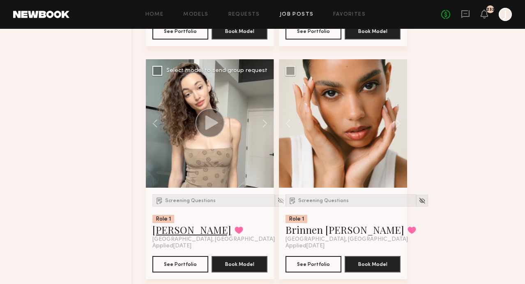
click at [175, 223] on link "Paige F." at bounding box center [192, 229] width 79 height 13
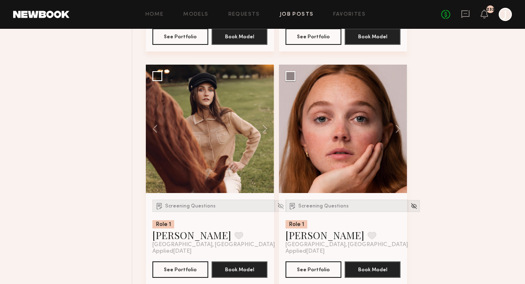
scroll to position [2638, 0]
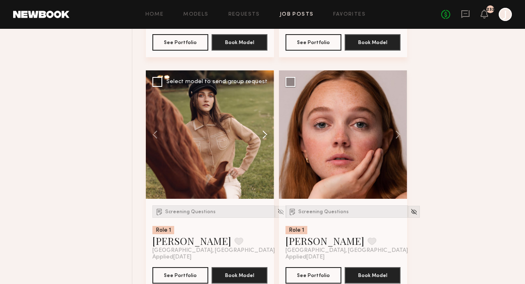
click at [266, 119] on button at bounding box center [261, 134] width 26 height 128
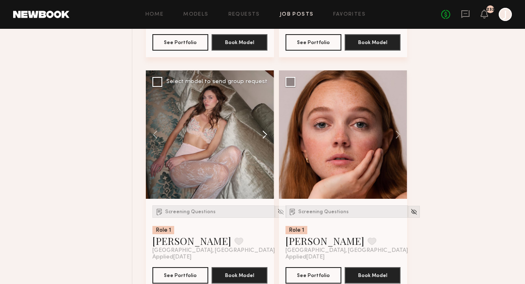
click at [266, 119] on button at bounding box center [261, 134] width 26 height 128
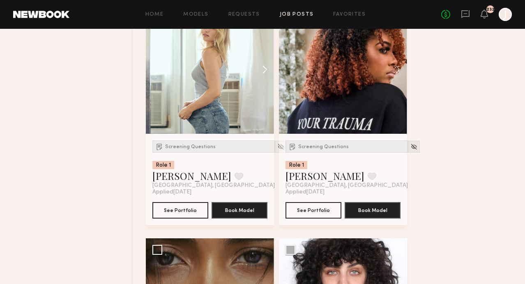
scroll to position [3079, 0]
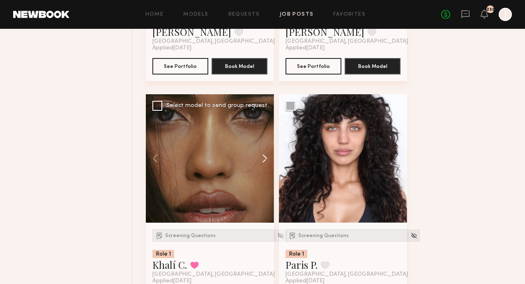
click at [259, 139] on button at bounding box center [261, 158] width 26 height 128
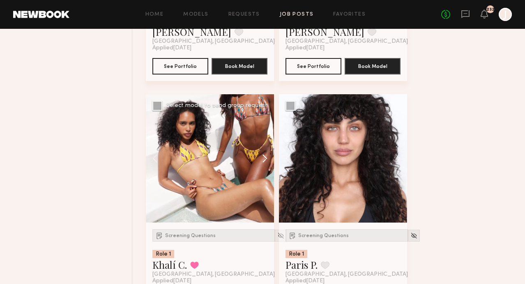
click at [264, 141] on button at bounding box center [261, 158] width 26 height 128
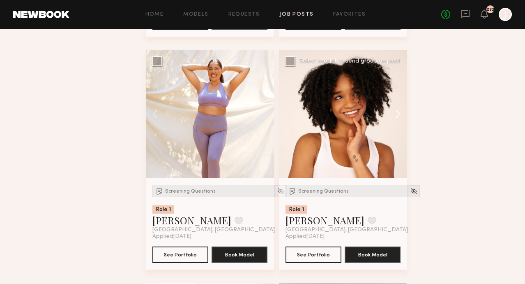
scroll to position [3351, 0]
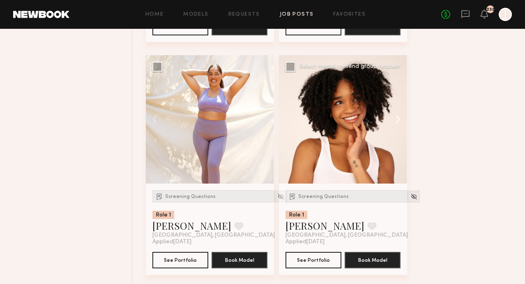
click at [397, 109] on button at bounding box center [394, 119] width 26 height 128
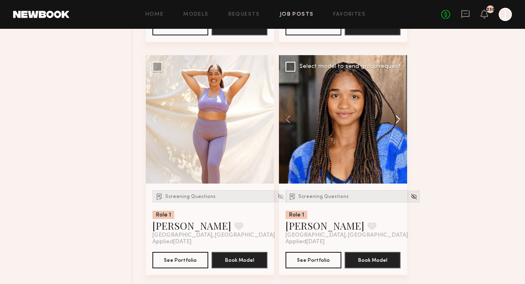
click at [397, 107] on button at bounding box center [394, 119] width 26 height 128
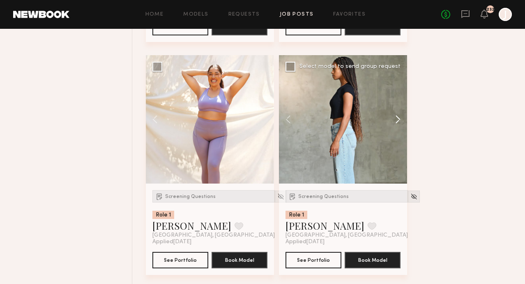
click at [397, 107] on button at bounding box center [394, 119] width 26 height 128
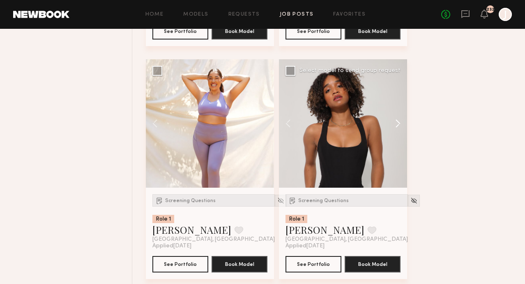
scroll to position [3333, 0]
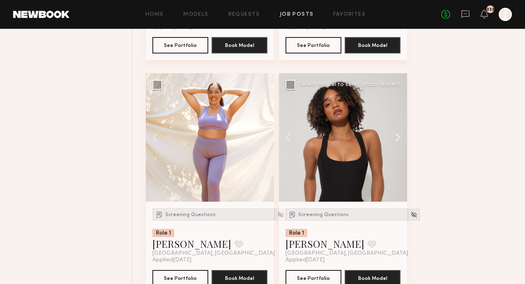
click at [399, 130] on button at bounding box center [394, 137] width 26 height 128
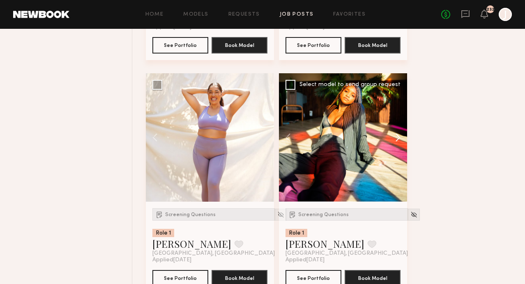
click at [399, 127] on button at bounding box center [394, 137] width 26 height 128
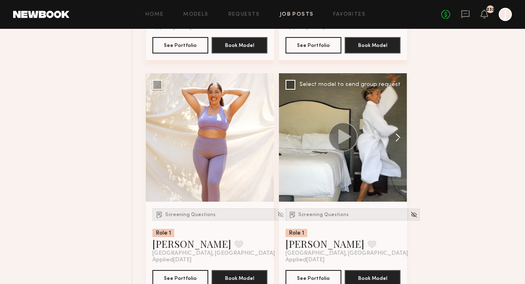
click at [398, 124] on button at bounding box center [394, 137] width 26 height 128
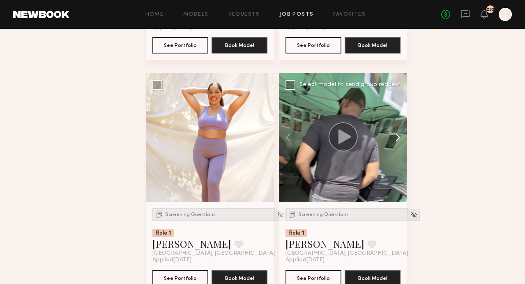
click at [398, 123] on button at bounding box center [394, 137] width 26 height 128
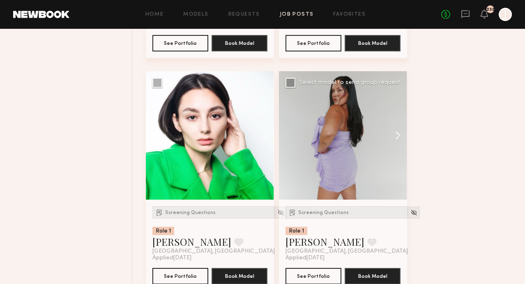
click at [396, 125] on button at bounding box center [394, 135] width 26 height 128
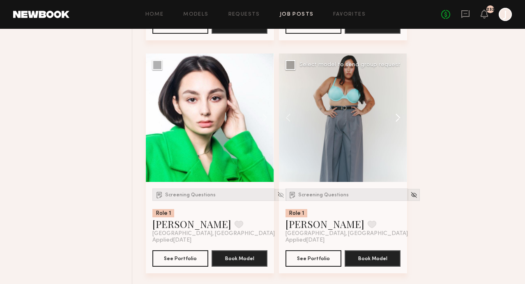
scroll to position [3588, 0]
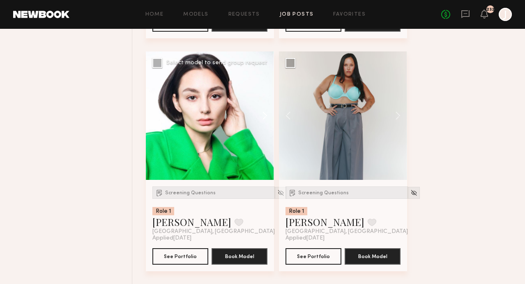
click at [265, 99] on button at bounding box center [261, 115] width 26 height 128
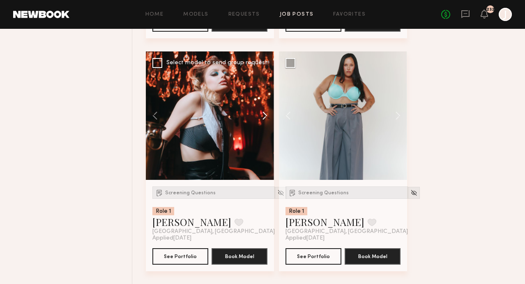
click at [266, 99] on button at bounding box center [261, 115] width 26 height 128
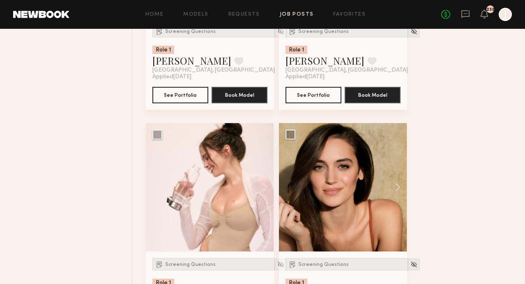
scroll to position [3790, 0]
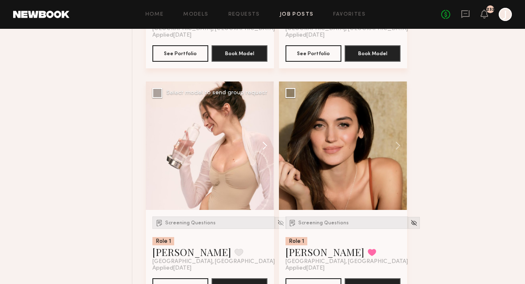
click at [264, 128] on button at bounding box center [261, 145] width 26 height 128
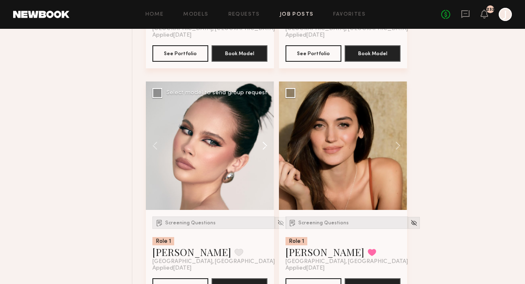
click at [264, 128] on button at bounding box center [261, 145] width 26 height 128
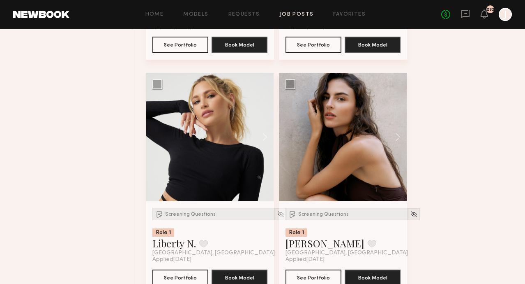
scroll to position [4032, 0]
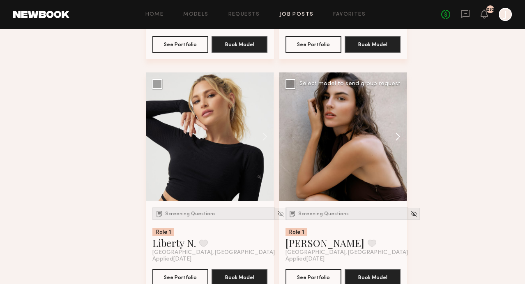
click at [400, 121] on button at bounding box center [394, 136] width 26 height 128
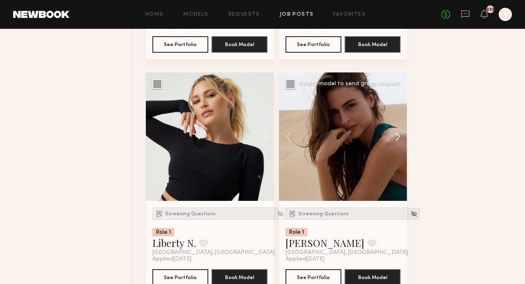
click at [400, 121] on button at bounding box center [394, 136] width 26 height 128
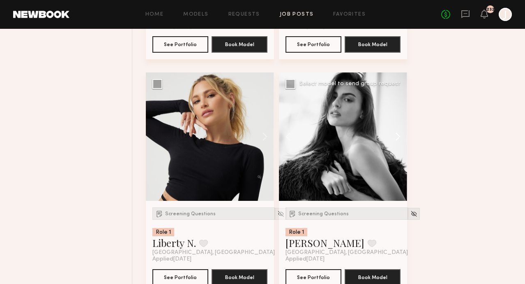
click at [399, 121] on button at bounding box center [394, 136] width 26 height 128
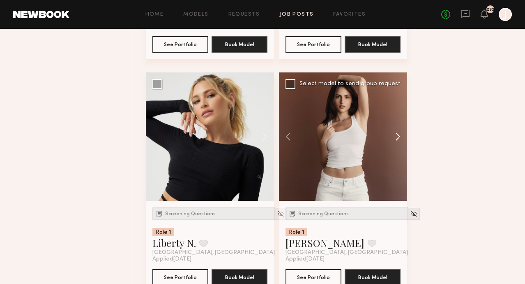
click at [399, 121] on button at bounding box center [394, 136] width 26 height 128
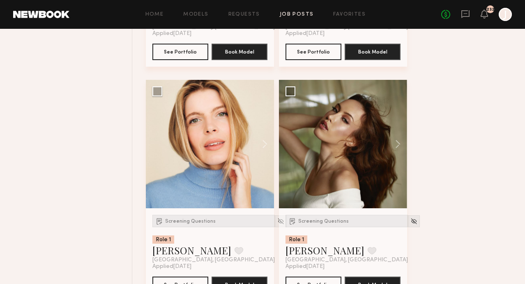
scroll to position [4262, 0]
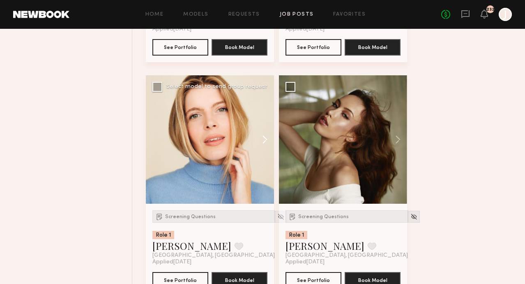
click at [263, 127] on button at bounding box center [261, 139] width 26 height 128
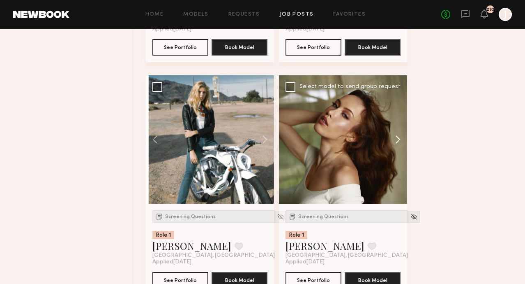
click at [399, 125] on button at bounding box center [394, 139] width 26 height 128
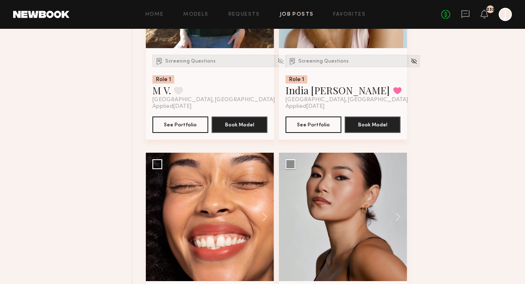
scroll to position [4703, 0]
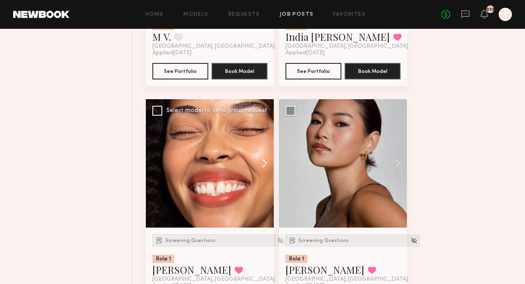
click at [265, 146] on button at bounding box center [261, 163] width 26 height 128
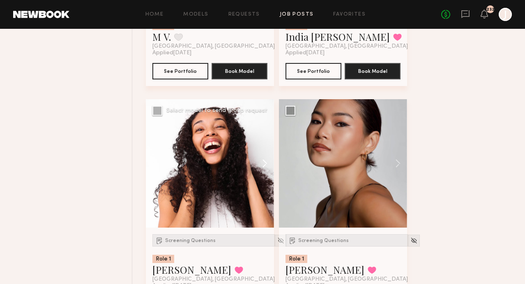
click at [265, 146] on button at bounding box center [261, 163] width 26 height 128
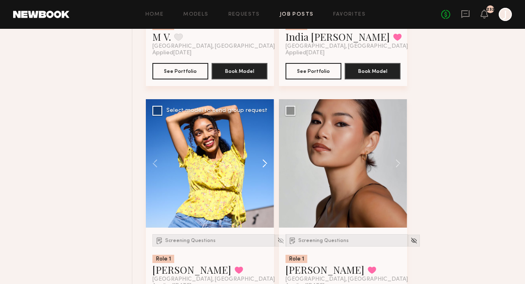
click at [266, 147] on button at bounding box center [261, 163] width 26 height 128
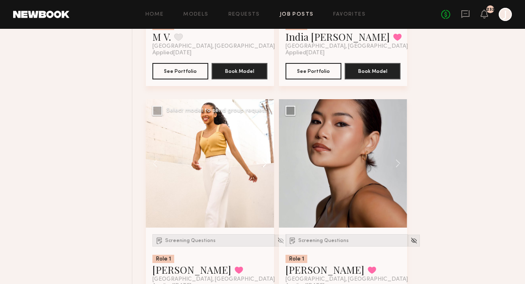
click at [266, 147] on button at bounding box center [261, 163] width 26 height 128
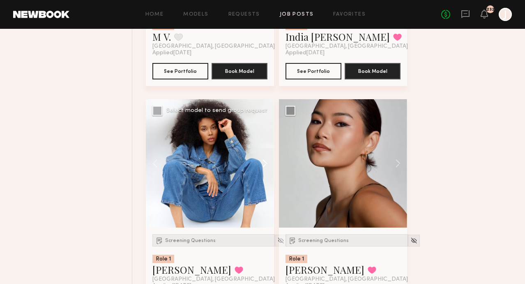
click at [266, 147] on button at bounding box center [261, 163] width 26 height 128
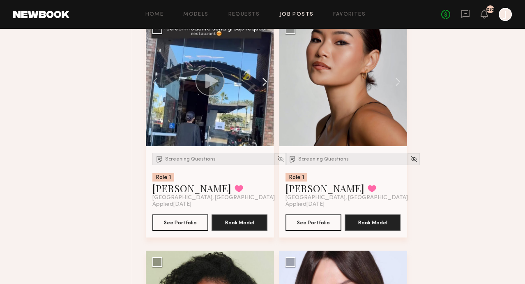
scroll to position [4785, 0]
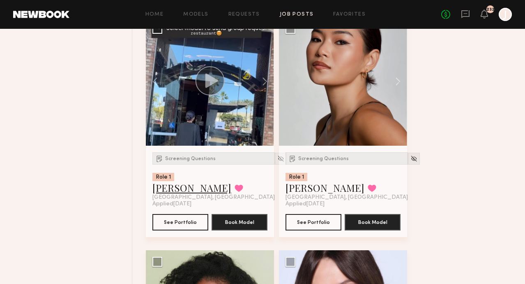
click at [167, 181] on link "Janelle J." at bounding box center [192, 187] width 79 height 13
click at [269, 67] on button at bounding box center [261, 81] width 26 height 128
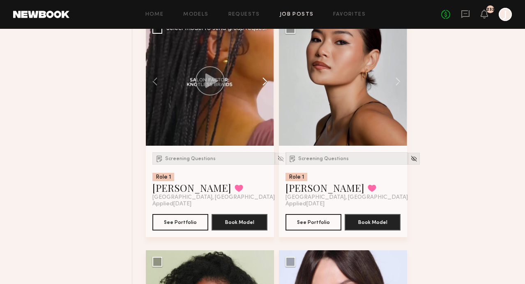
click at [267, 69] on button at bounding box center [261, 81] width 26 height 128
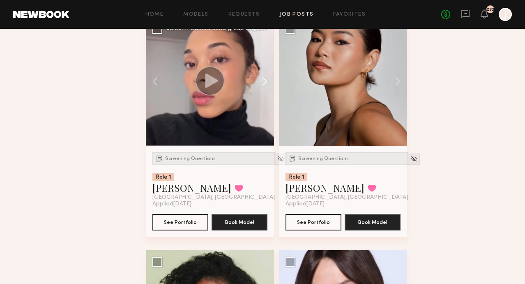
scroll to position [4752, 0]
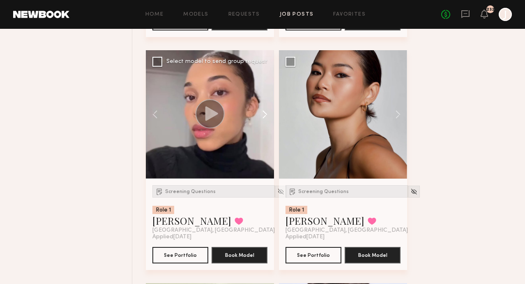
click at [266, 96] on button at bounding box center [261, 114] width 26 height 128
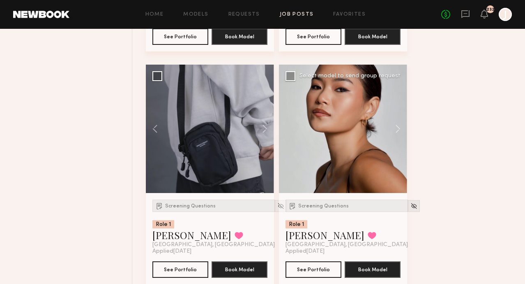
scroll to position [4730, 0]
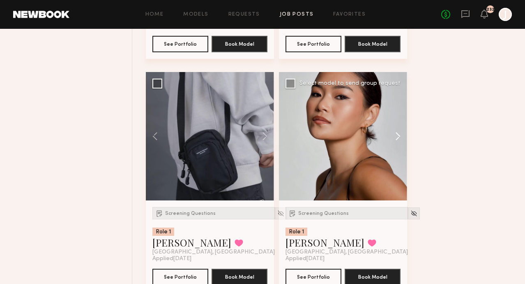
click at [399, 123] on button at bounding box center [394, 136] width 26 height 128
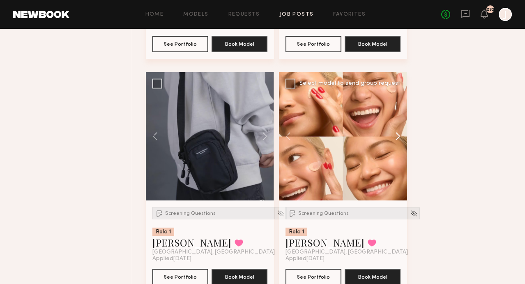
click at [399, 123] on button at bounding box center [394, 136] width 26 height 128
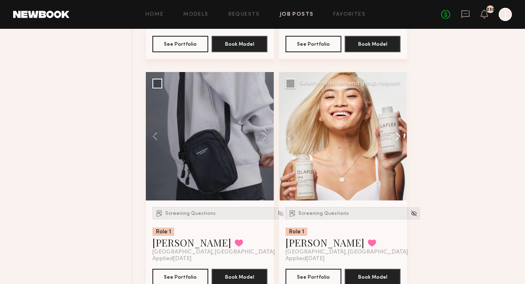
click at [399, 123] on button at bounding box center [394, 136] width 26 height 128
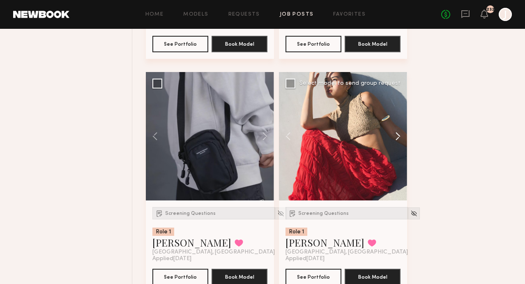
click at [398, 124] on button at bounding box center [394, 136] width 26 height 128
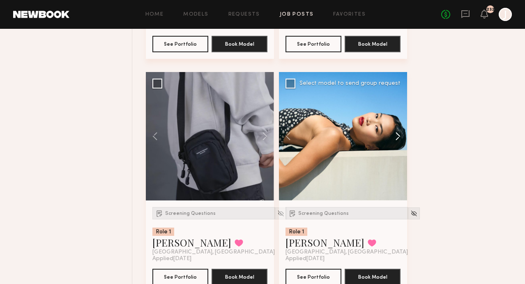
click at [398, 123] on button at bounding box center [394, 136] width 26 height 128
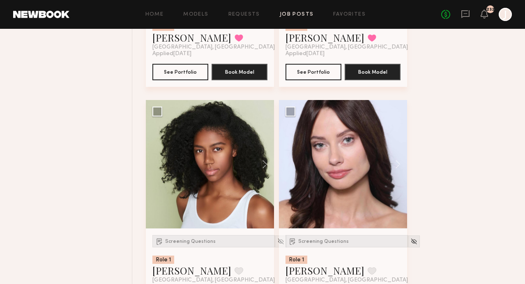
scroll to position [4946, 0]
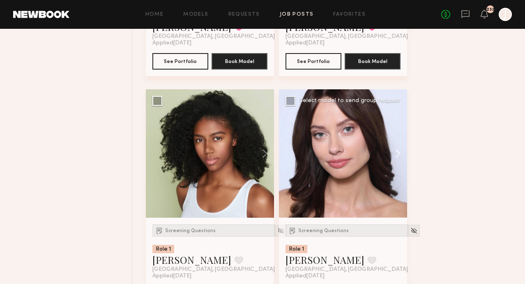
click at [400, 139] on button at bounding box center [394, 153] width 26 height 128
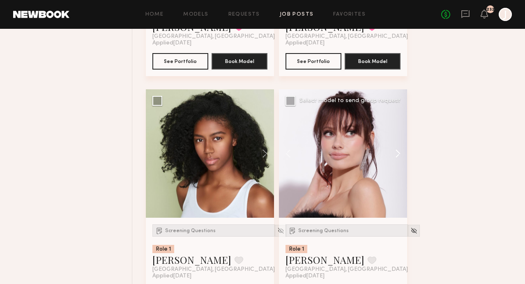
click at [398, 139] on button at bounding box center [394, 153] width 26 height 128
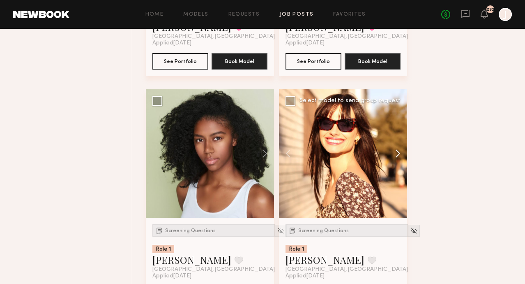
click at [398, 139] on button at bounding box center [394, 153] width 26 height 128
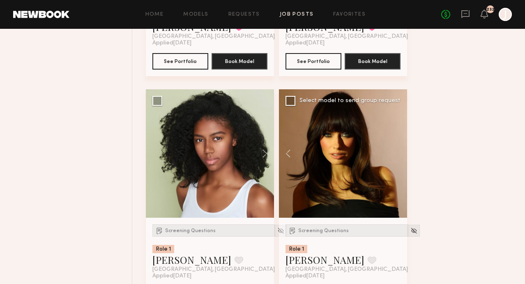
scroll to position [5200, 0]
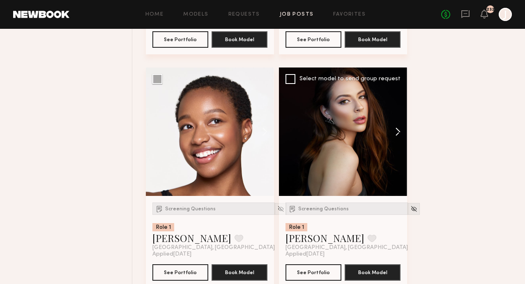
click at [398, 113] on button at bounding box center [394, 131] width 26 height 128
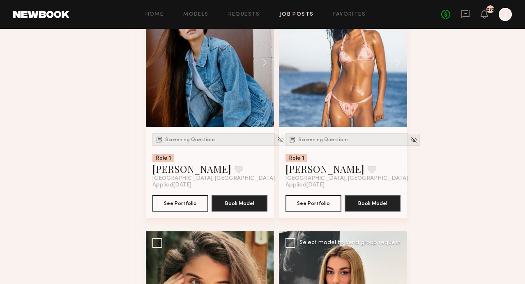
scroll to position [6391, 0]
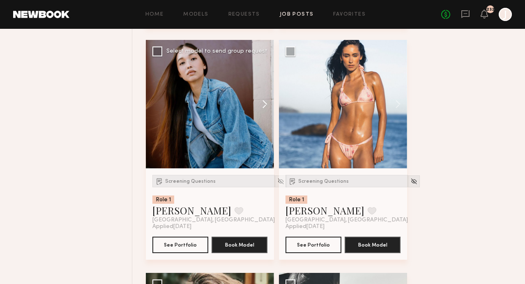
click at [263, 94] on button at bounding box center [261, 104] width 26 height 128
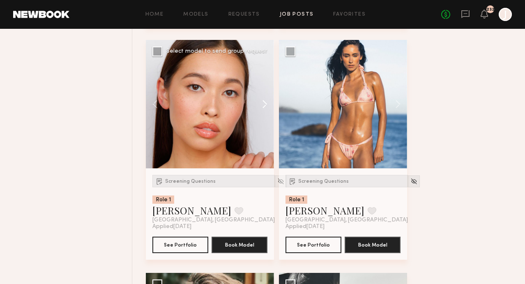
click at [263, 94] on button at bounding box center [261, 104] width 26 height 128
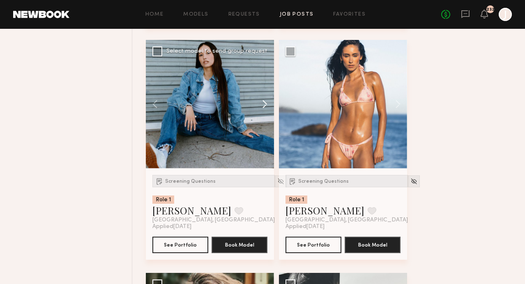
click at [263, 94] on button at bounding box center [261, 104] width 26 height 128
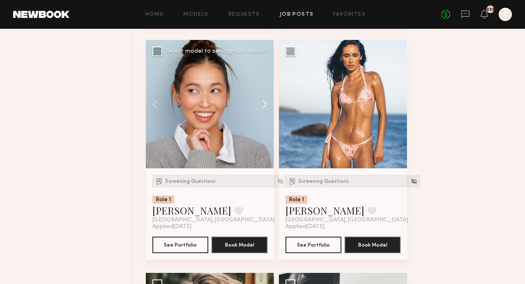
click at [263, 94] on button at bounding box center [261, 104] width 26 height 128
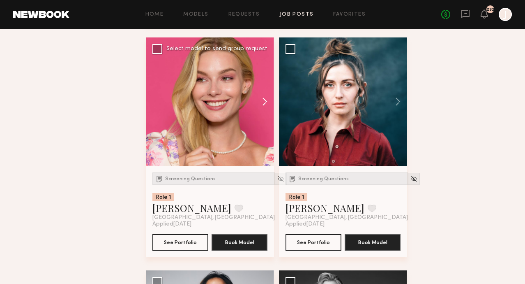
scroll to position [6842, 0]
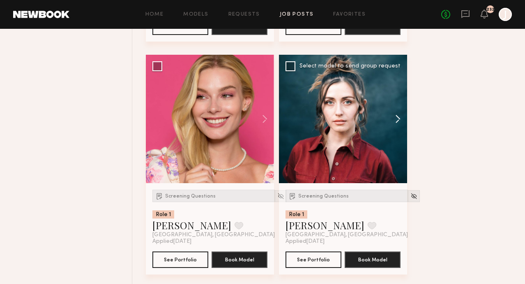
click at [398, 108] on button at bounding box center [394, 119] width 26 height 128
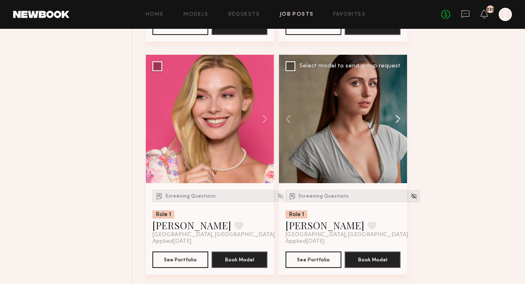
click at [398, 108] on button at bounding box center [394, 119] width 26 height 128
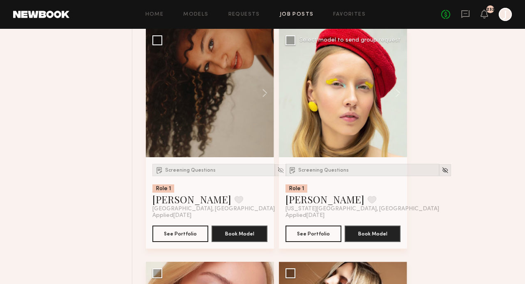
scroll to position [7998, 0]
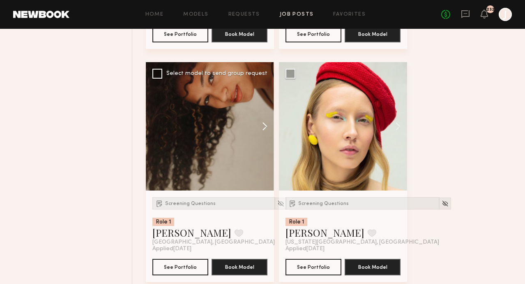
click at [263, 112] on button at bounding box center [261, 126] width 26 height 128
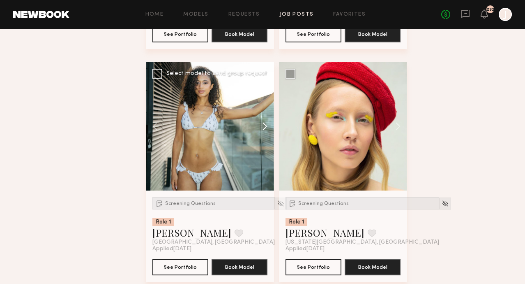
click at [264, 112] on button at bounding box center [261, 126] width 26 height 128
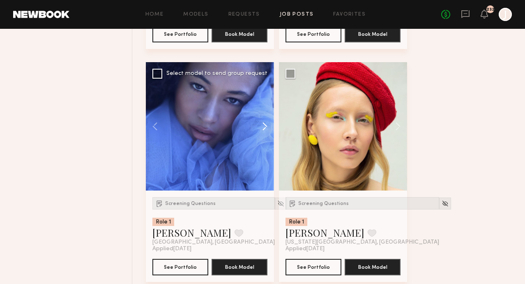
click at [264, 112] on button at bounding box center [261, 126] width 26 height 128
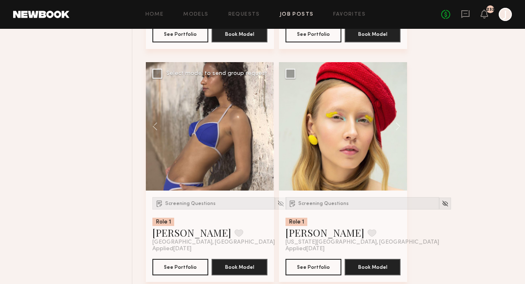
click at [264, 112] on div at bounding box center [210, 126] width 128 height 128
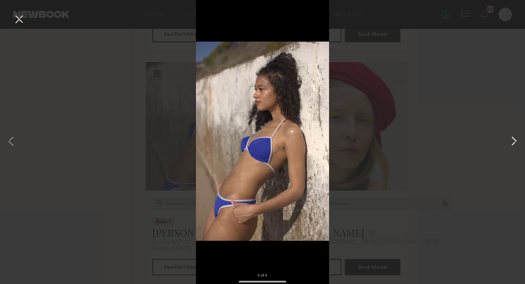
click at [516, 144] on button at bounding box center [514, 141] width 10 height 227
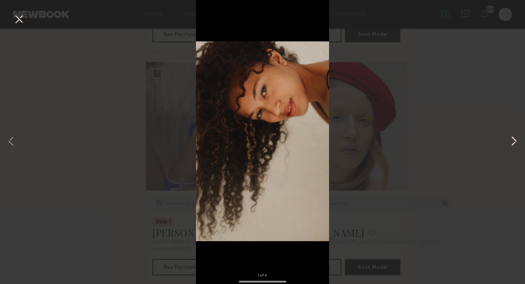
click at [516, 143] on button at bounding box center [514, 141] width 10 height 227
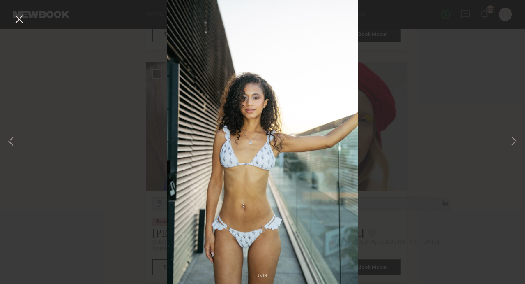
click at [20, 21] on button at bounding box center [18, 19] width 13 height 15
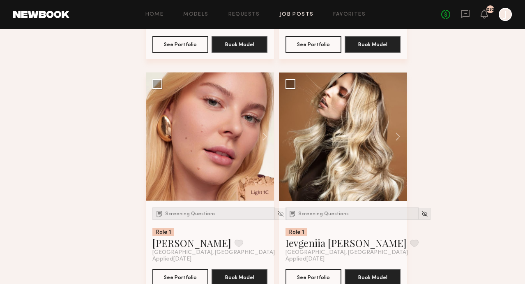
scroll to position [8217, 0]
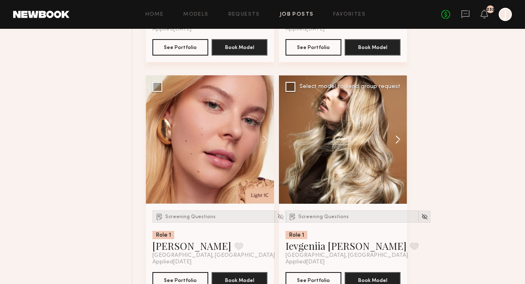
click at [397, 124] on button at bounding box center [394, 139] width 26 height 128
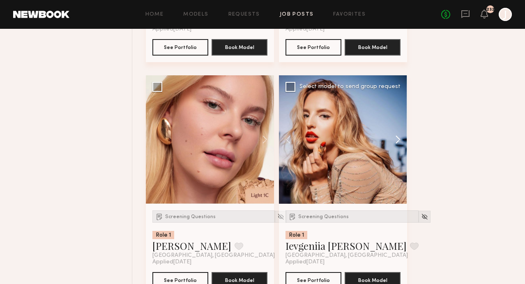
click at [398, 127] on button at bounding box center [394, 139] width 26 height 128
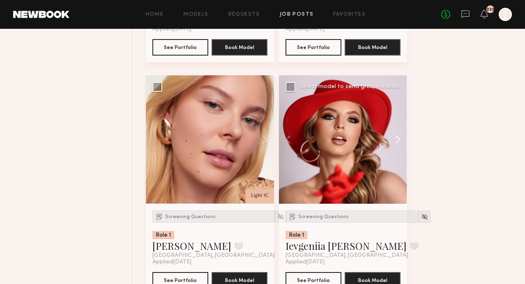
click at [400, 128] on button at bounding box center [394, 139] width 26 height 128
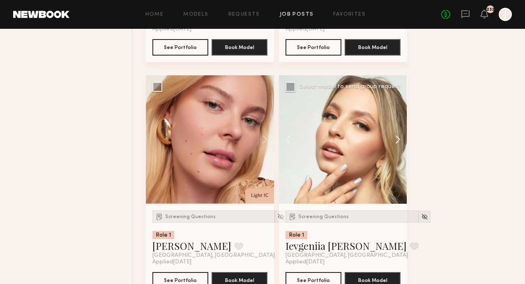
click at [400, 128] on button at bounding box center [394, 139] width 26 height 128
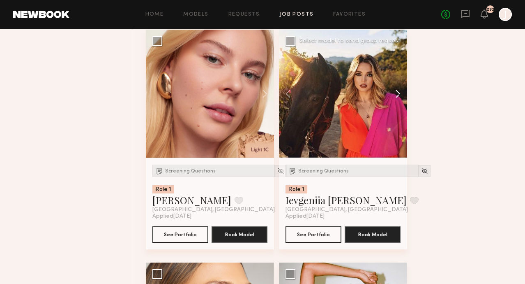
scroll to position [8234, 0]
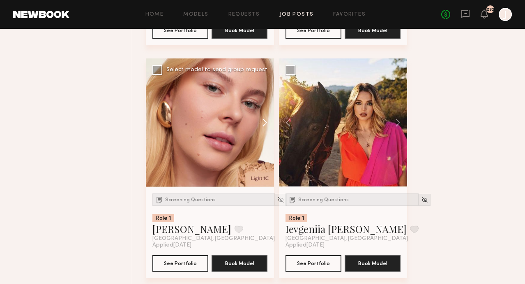
click at [265, 114] on button at bounding box center [261, 122] width 26 height 128
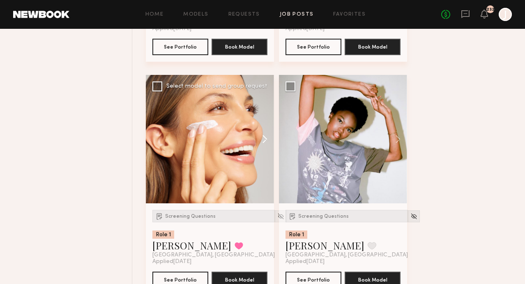
click at [266, 125] on button at bounding box center [261, 139] width 26 height 128
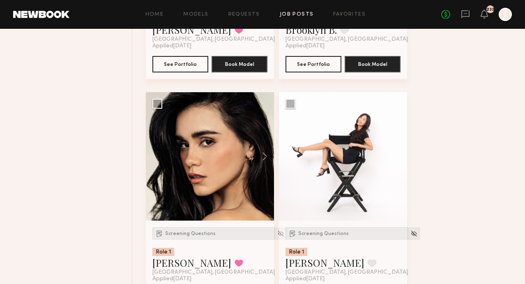
scroll to position [8899, 0]
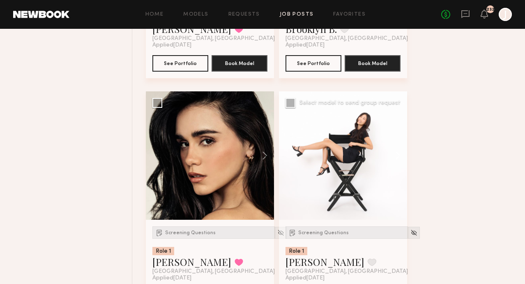
click at [393, 147] on button at bounding box center [394, 155] width 26 height 128
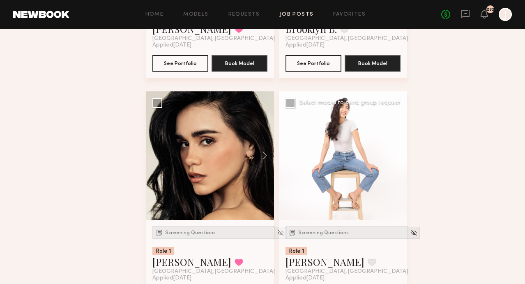
click at [394, 147] on button at bounding box center [394, 155] width 26 height 128
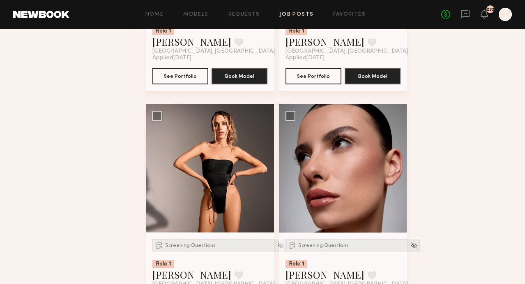
scroll to position [9594, 0]
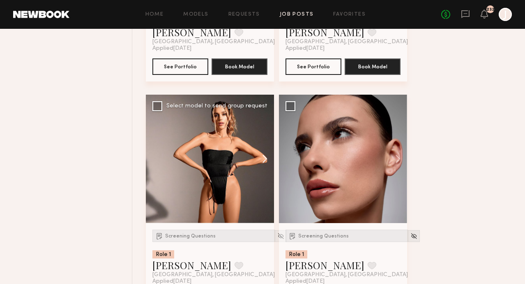
click at [265, 147] on button at bounding box center [261, 159] width 26 height 128
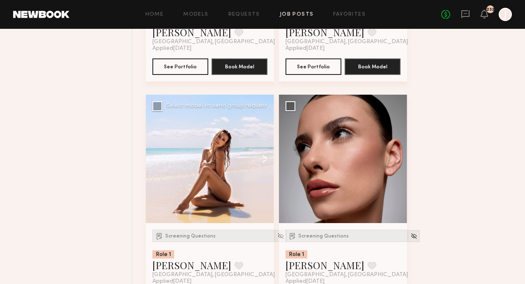
click at [265, 150] on button at bounding box center [261, 159] width 26 height 128
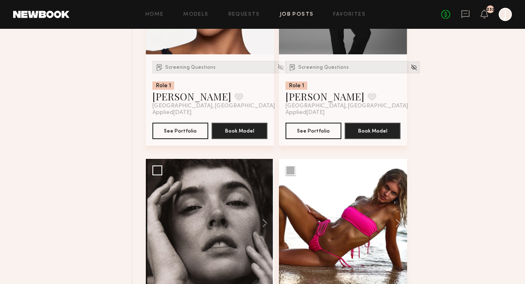
scroll to position [5059, 0]
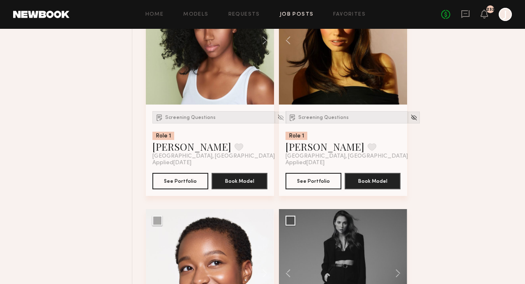
click at [295, 16] on link "Job Posts" at bounding box center [297, 14] width 34 height 5
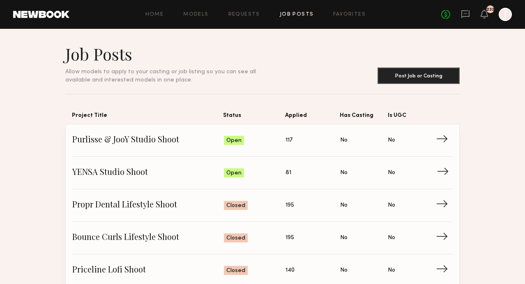
click at [445, 169] on span "→" at bounding box center [445, 172] width 17 height 12
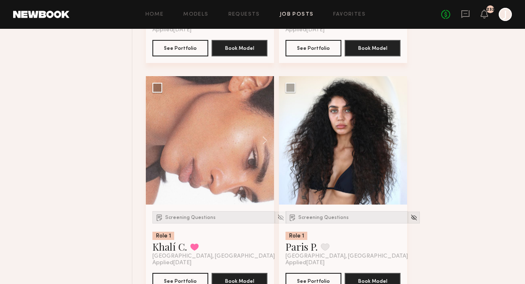
scroll to position [1274, 0]
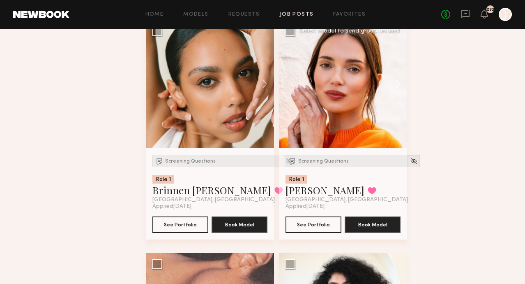
click at [394, 87] on button at bounding box center [394, 84] width 26 height 128
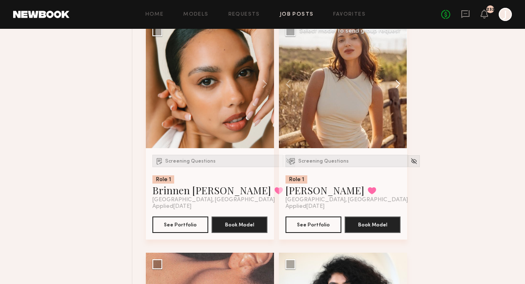
click at [394, 87] on button at bounding box center [394, 84] width 26 height 128
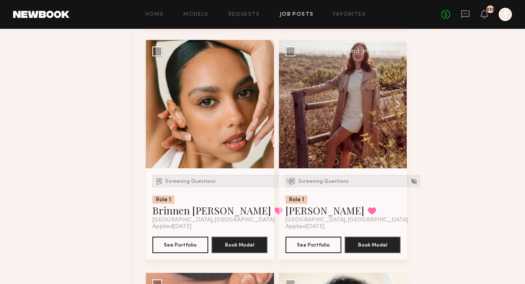
scroll to position [1252, 0]
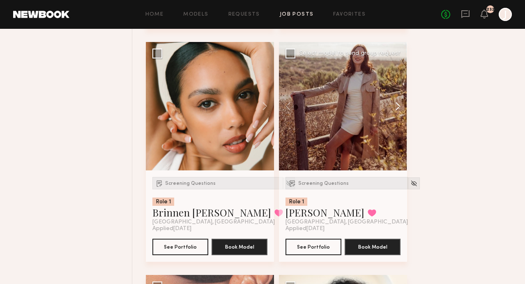
click at [399, 101] on button at bounding box center [394, 106] width 26 height 128
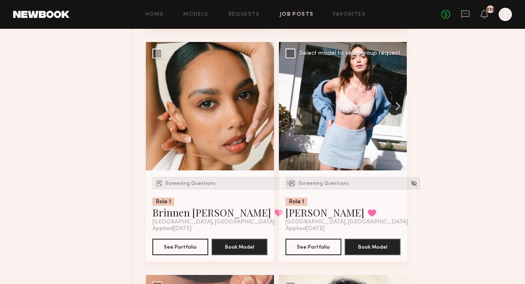
click at [398, 102] on button at bounding box center [394, 106] width 26 height 128
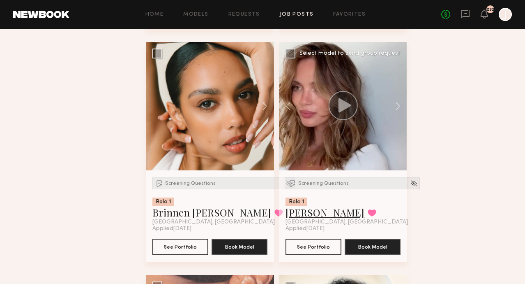
click at [303, 213] on link "Jules H." at bounding box center [325, 212] width 79 height 13
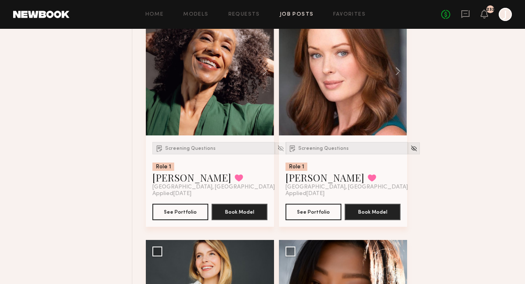
scroll to position [2452, 0]
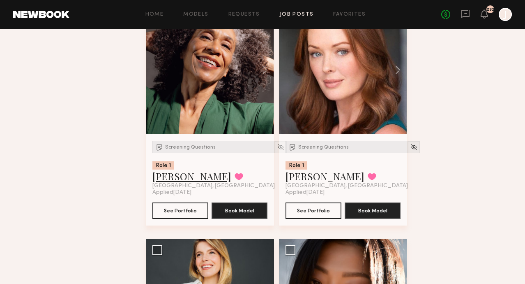
click at [179, 179] on link "[PERSON_NAME]" at bounding box center [192, 175] width 79 height 13
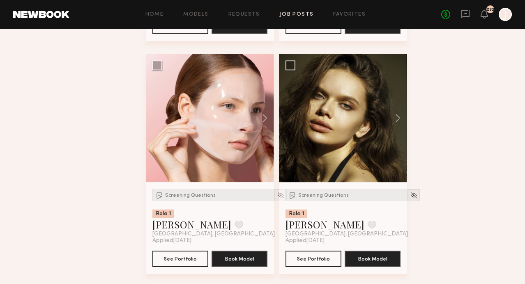
scroll to position [3340, 0]
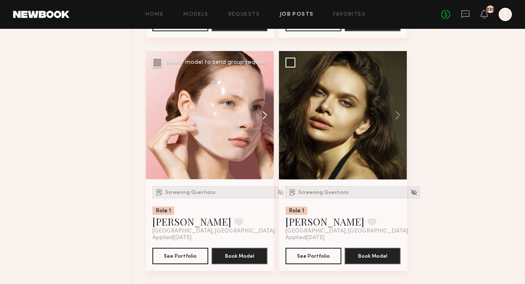
click at [263, 112] on button at bounding box center [261, 115] width 26 height 128
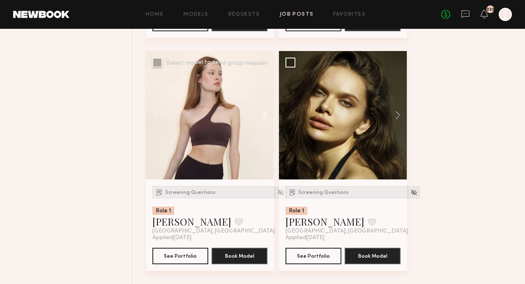
click at [263, 113] on button at bounding box center [261, 115] width 26 height 128
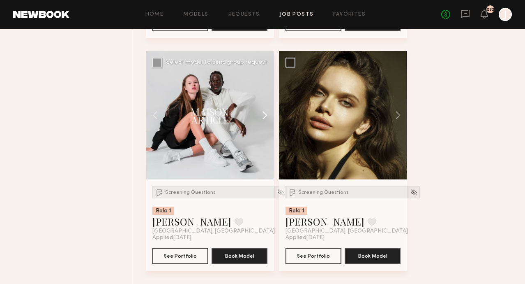
click at [263, 113] on button at bounding box center [261, 115] width 26 height 128
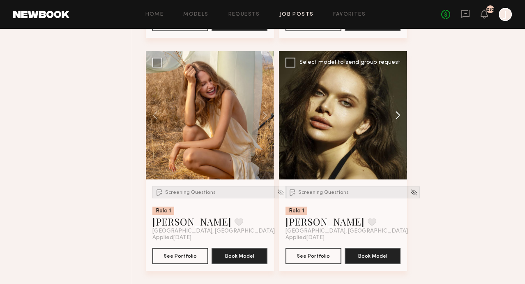
click at [400, 116] on button at bounding box center [394, 115] width 26 height 128
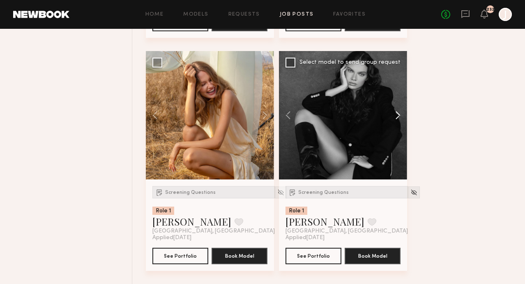
click at [400, 116] on button at bounding box center [394, 115] width 26 height 128
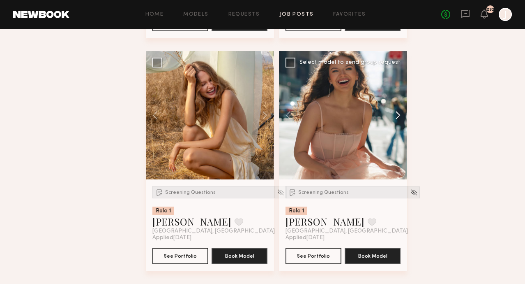
click at [399, 116] on button at bounding box center [394, 115] width 26 height 128
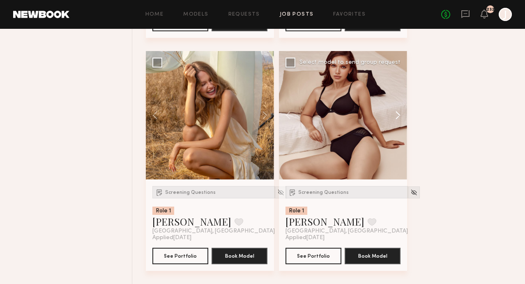
click at [399, 116] on button at bounding box center [394, 115] width 26 height 128
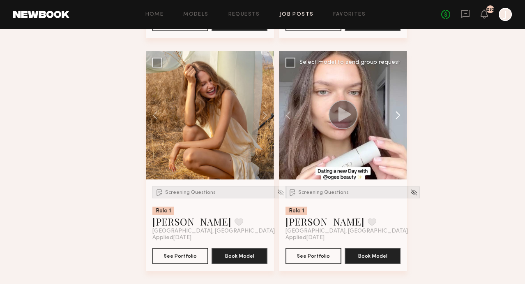
click at [399, 116] on button at bounding box center [394, 115] width 26 height 128
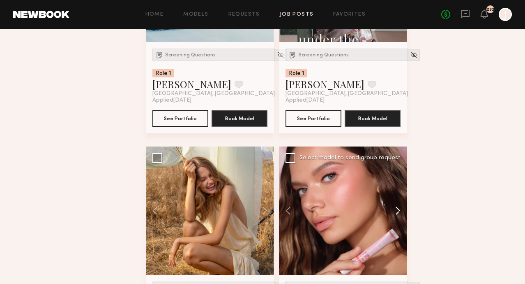
scroll to position [3294, 0]
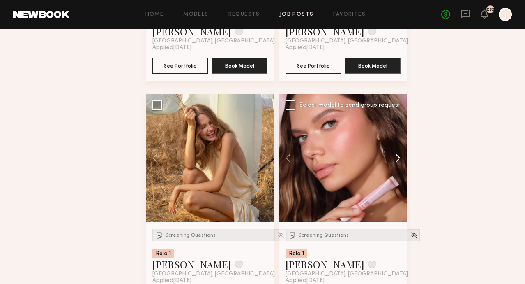
click at [398, 158] on button at bounding box center [394, 158] width 26 height 128
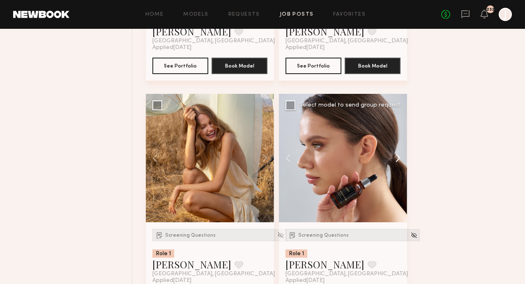
click at [397, 160] on button at bounding box center [394, 158] width 26 height 128
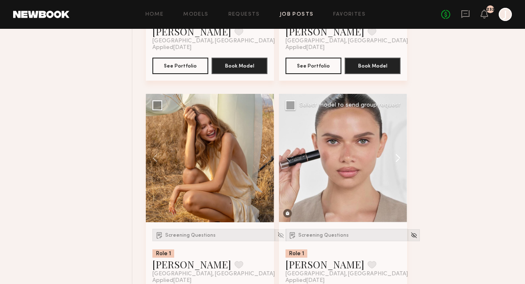
click at [397, 160] on button at bounding box center [394, 158] width 26 height 128
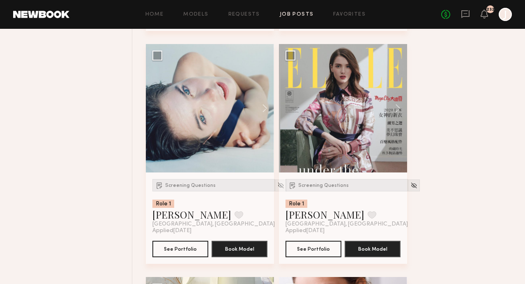
scroll to position [3097, 0]
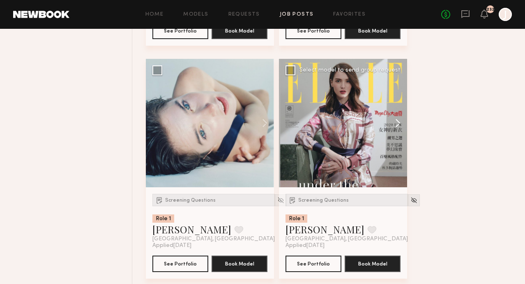
click at [398, 126] on button at bounding box center [394, 123] width 26 height 128
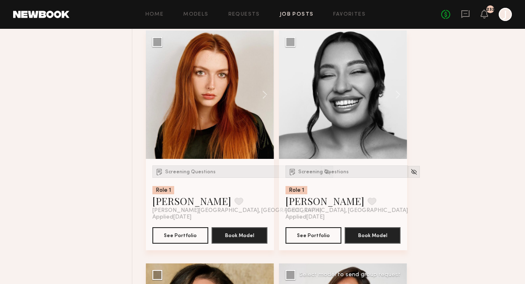
scroll to position [1728, 0]
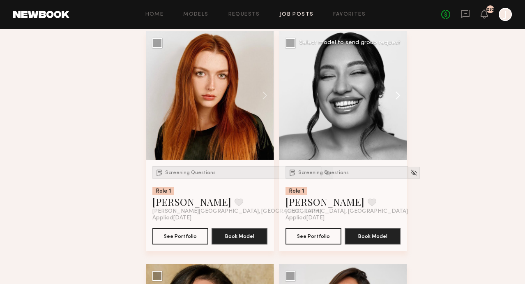
click at [400, 99] on button at bounding box center [394, 95] width 26 height 128
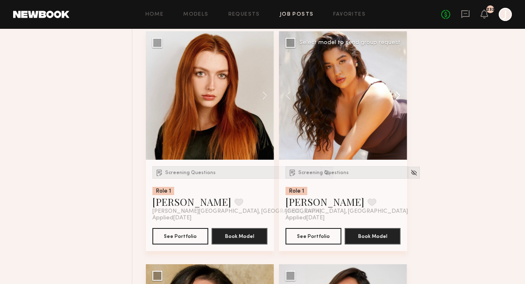
click at [400, 99] on button at bounding box center [394, 95] width 26 height 128
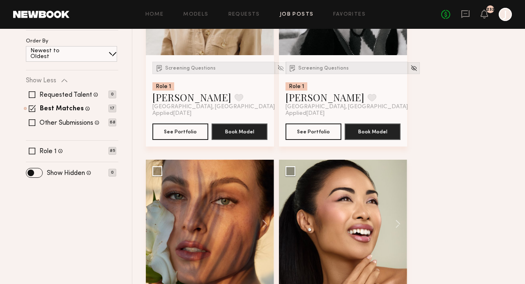
scroll to position [0, 0]
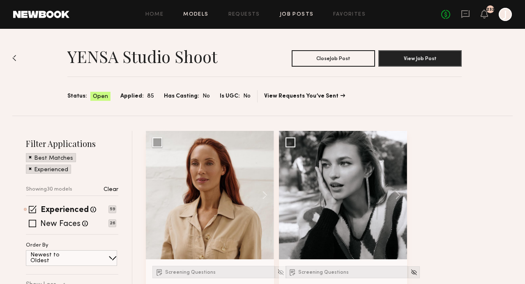
click at [201, 14] on link "Models" at bounding box center [195, 14] width 25 height 5
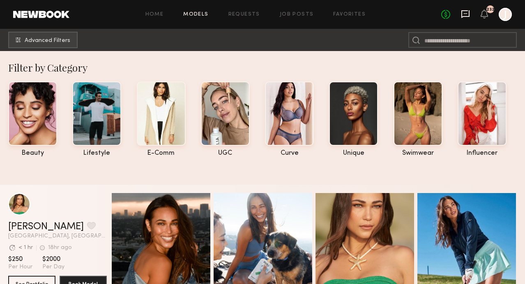
click at [467, 18] on icon at bounding box center [465, 13] width 9 height 9
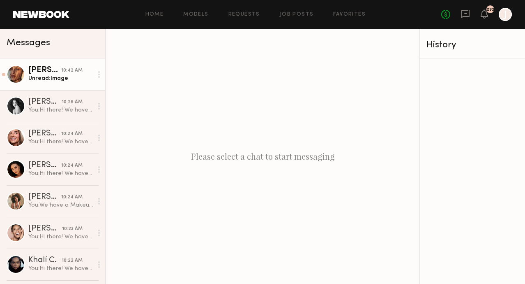
click at [44, 75] on div "Unread: Image" at bounding box center [60, 78] width 65 height 8
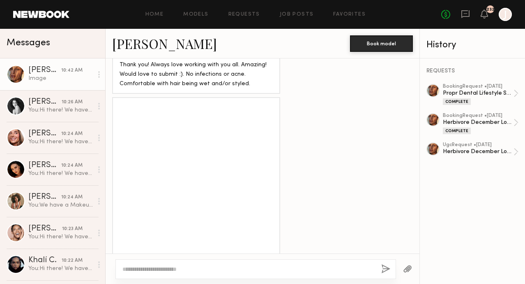
scroll to position [347, 0]
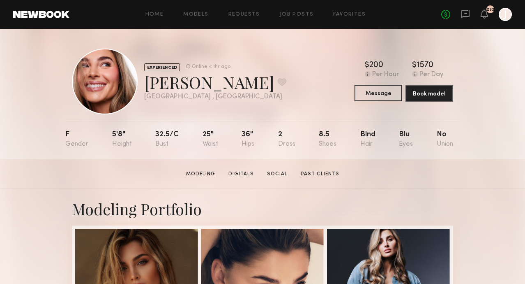
click at [381, 97] on button "Message" at bounding box center [379, 93] width 48 height 16
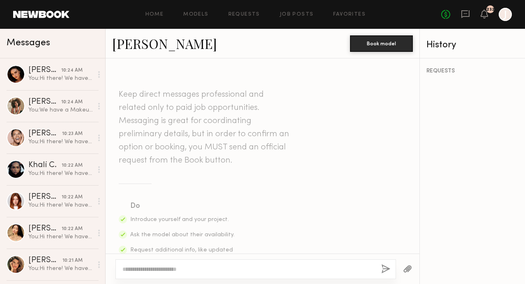
click at [280, 264] on div at bounding box center [256, 269] width 281 height 20
click at [266, 264] on div at bounding box center [256, 269] width 281 height 20
click at [265, 268] on textarea at bounding box center [249, 269] width 252 height 8
paste textarea "**********"
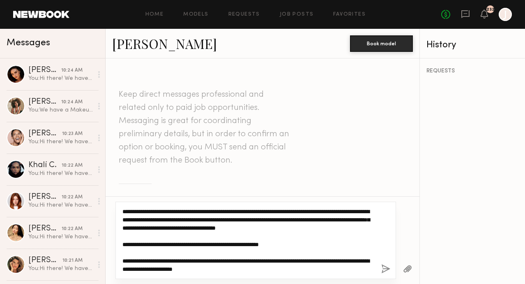
drag, startPoint x: 352, startPoint y: 221, endPoint x: 344, endPoint y: 221, distance: 8.6
click at [344, 221] on textarea "**********" at bounding box center [249, 240] width 252 height 66
type textarea "**********"
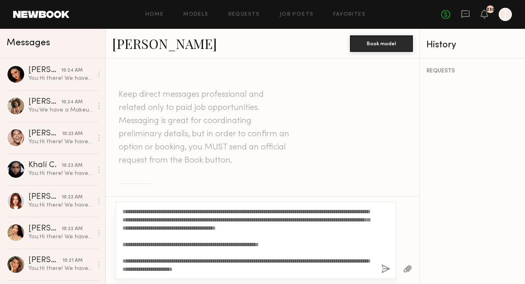
click at [386, 269] on button "button" at bounding box center [385, 269] width 9 height 10
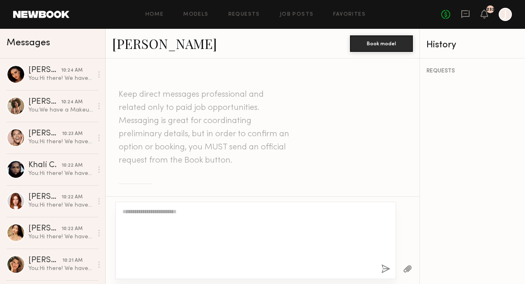
scroll to position [434, 0]
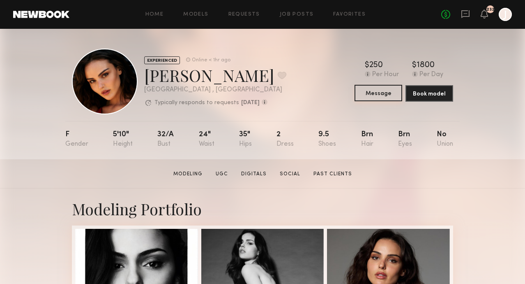
click at [372, 95] on button "Message" at bounding box center [379, 93] width 48 height 16
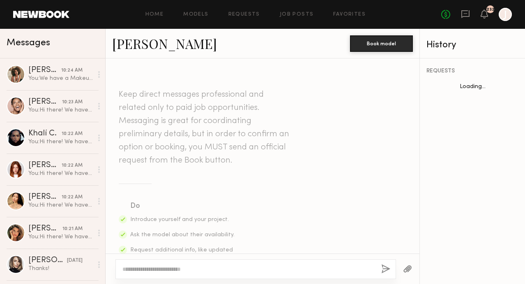
scroll to position [1244, 0]
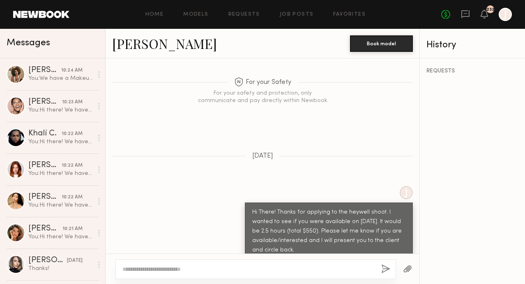
click at [232, 270] on textarea at bounding box center [249, 269] width 252 height 8
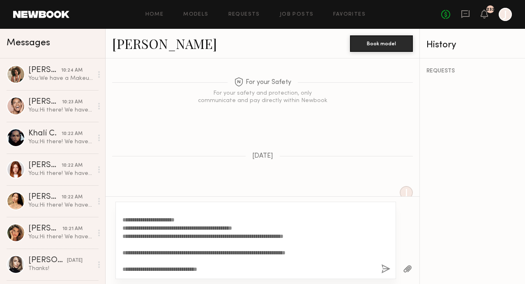
scroll to position [0, 0]
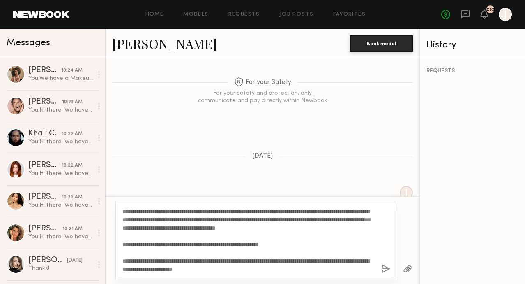
drag, startPoint x: 352, startPoint y: 220, endPoint x: 342, endPoint y: 220, distance: 9.5
click at [342, 220] on textarea "**********" at bounding box center [249, 240] width 252 height 66
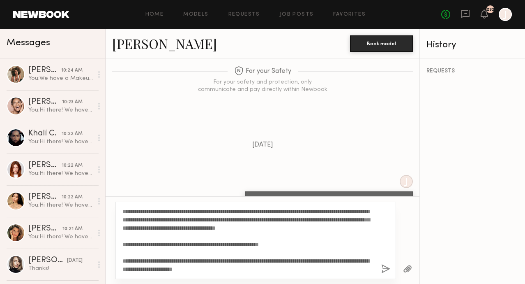
scroll to position [1256, 0]
type textarea "**********"
click at [385, 266] on button "button" at bounding box center [385, 269] width 9 height 10
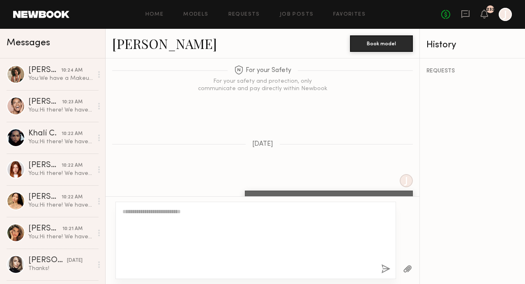
scroll to position [1607, 0]
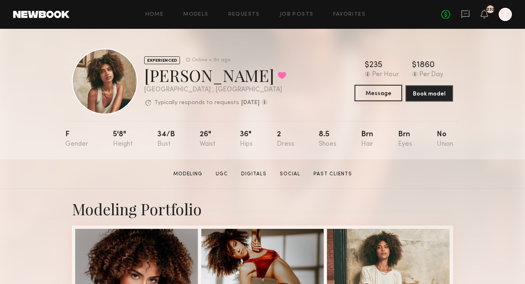
click at [375, 96] on button "Message" at bounding box center [379, 93] width 48 height 16
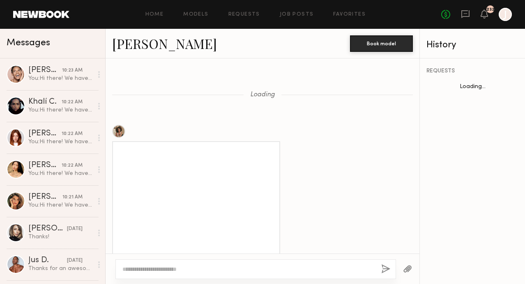
scroll to position [1148, 0]
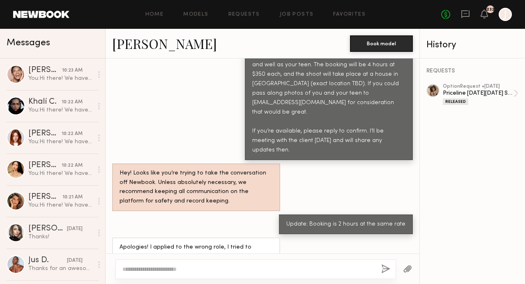
click at [241, 271] on textarea at bounding box center [249, 269] width 252 height 8
type textarea "*"
type textarea "**********"
click at [384, 266] on button "button" at bounding box center [385, 269] width 9 height 10
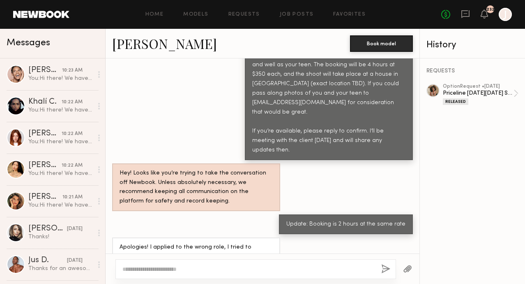
scroll to position [1312, 0]
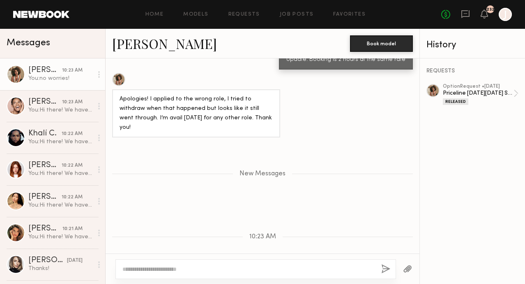
click at [274, 266] on textarea at bounding box center [249, 269] width 252 height 8
paste textarea "**********"
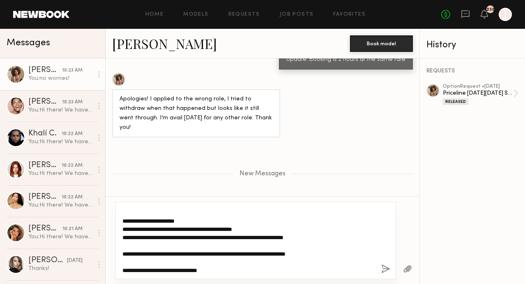
scroll to position [0, 0]
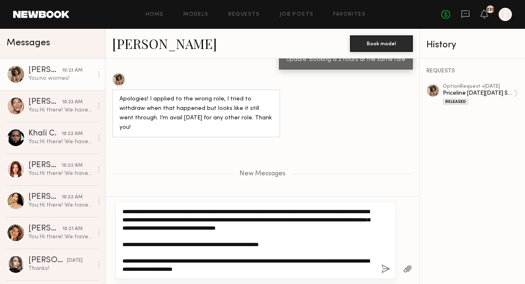
drag, startPoint x: 146, startPoint y: 210, endPoint x: 118, endPoint y: 209, distance: 28.0
click at [118, 209] on div "**********" at bounding box center [256, 239] width 281 height 77
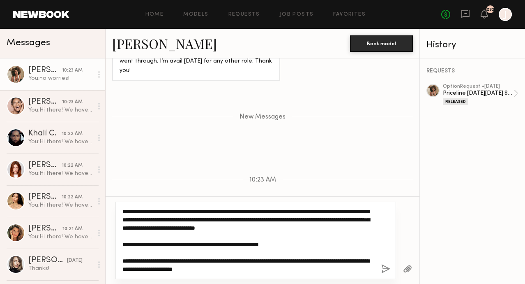
drag, startPoint x: 333, startPoint y: 219, endPoint x: 325, endPoint y: 219, distance: 7.8
click at [325, 219] on textarea "**********" at bounding box center [249, 240] width 252 height 66
type textarea "**********"
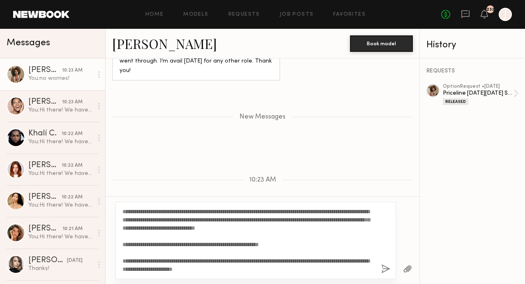
click at [385, 269] on button "button" at bounding box center [385, 269] width 9 height 10
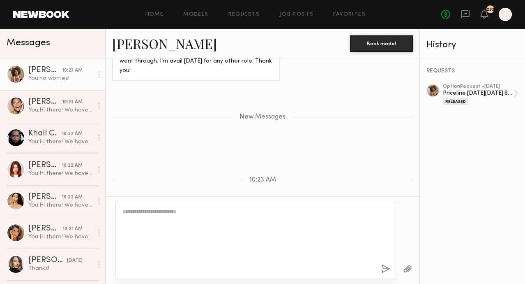
scroll to position [1550, 0]
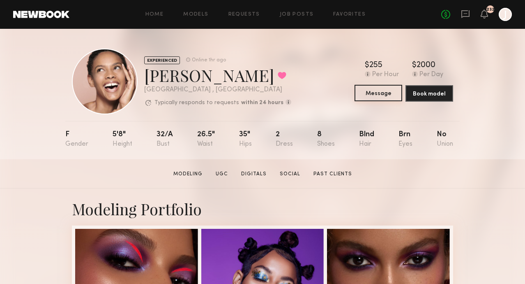
click at [368, 94] on button "Message" at bounding box center [379, 93] width 48 height 16
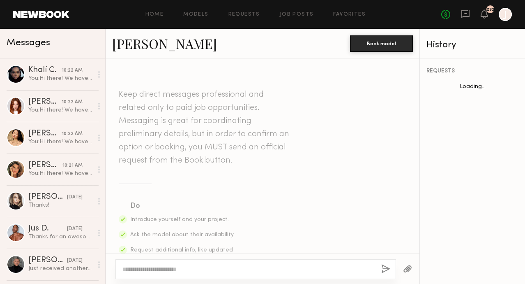
scroll to position [992, 0]
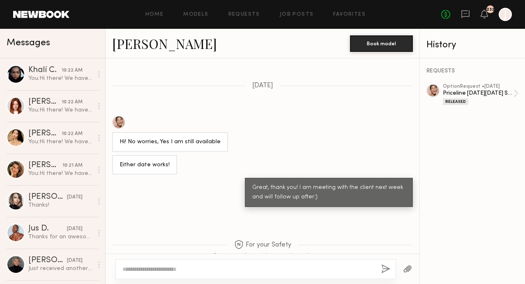
click at [257, 270] on textarea at bounding box center [249, 269] width 252 height 8
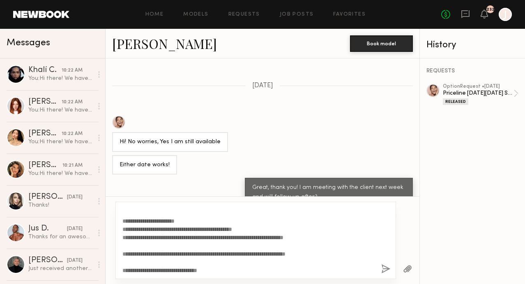
scroll to position [0, 0]
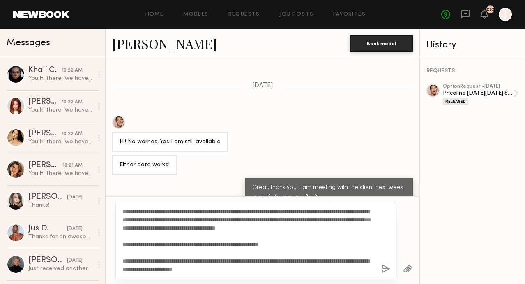
click at [352, 220] on textarea "**********" at bounding box center [249, 240] width 252 height 66
type textarea "**********"
click at [386, 268] on button "button" at bounding box center [385, 269] width 9 height 10
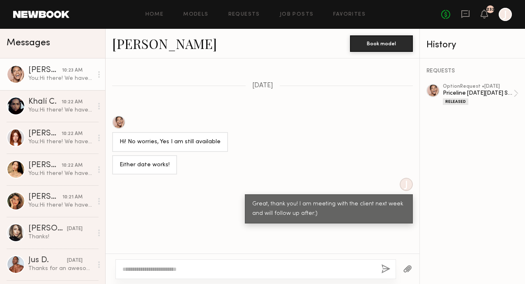
scroll to position [1354, 0]
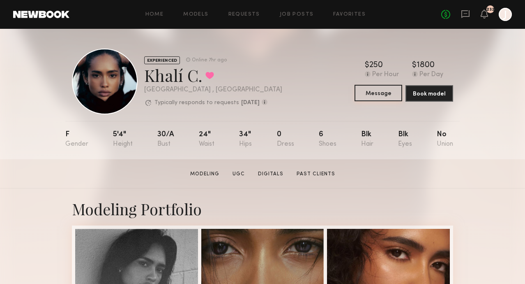
click at [372, 92] on button "Message" at bounding box center [379, 93] width 48 height 16
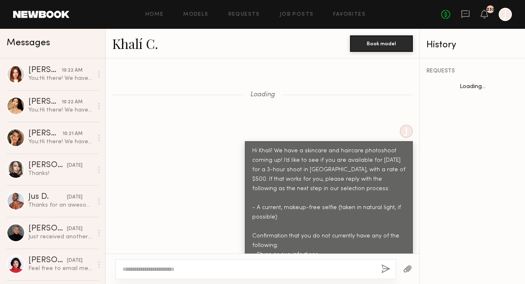
scroll to position [1033, 0]
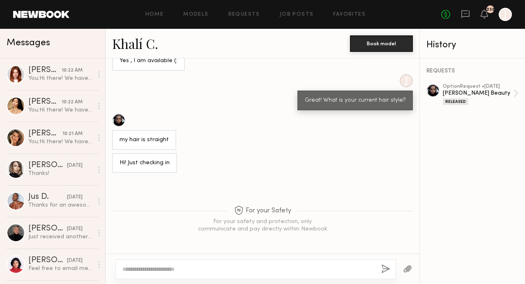
click at [252, 266] on textarea at bounding box center [249, 269] width 252 height 8
click at [251, 270] on textarea at bounding box center [249, 269] width 252 height 8
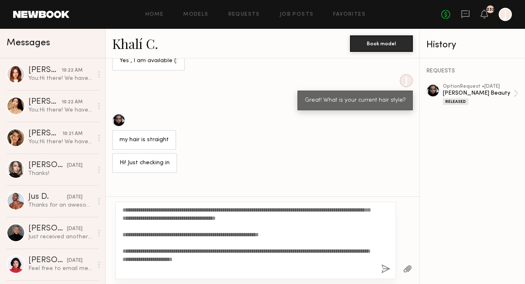
scroll to position [0, 0]
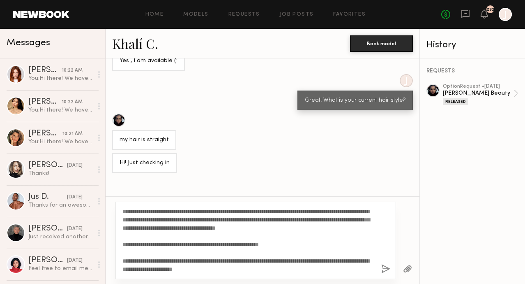
click at [352, 220] on textarea "**********" at bounding box center [249, 240] width 252 height 66
type textarea "**********"
click at [388, 268] on button "button" at bounding box center [385, 269] width 9 height 10
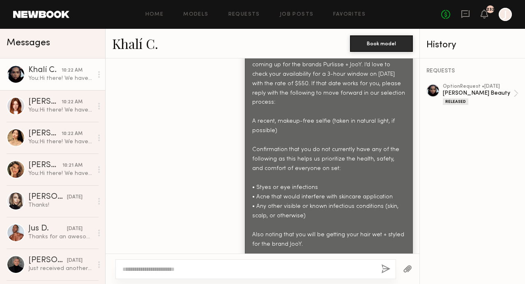
scroll to position [1362, 0]
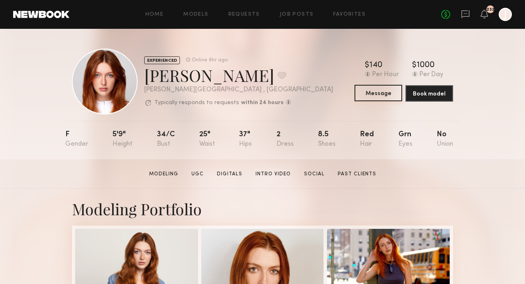
click at [371, 88] on button "Message" at bounding box center [379, 93] width 48 height 16
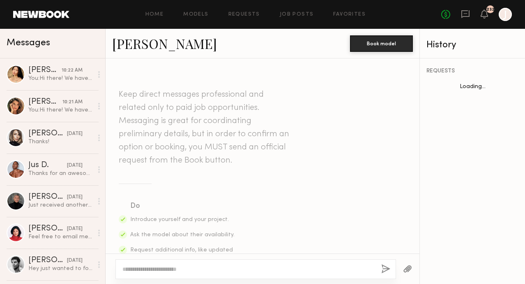
scroll to position [928, 0]
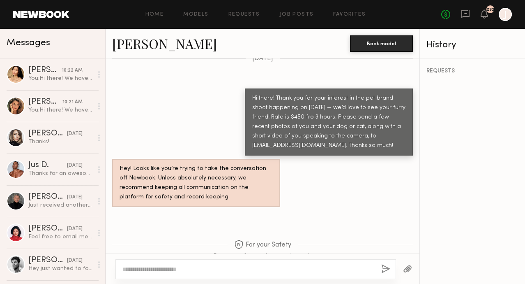
click at [250, 269] on textarea at bounding box center [249, 269] width 252 height 8
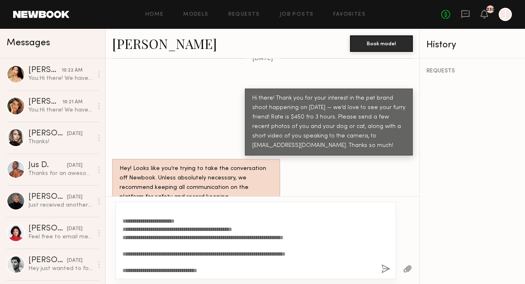
scroll to position [0, 0]
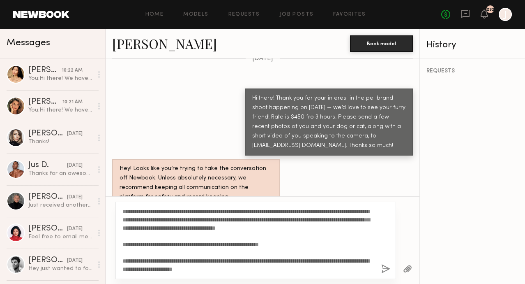
type textarea "**********"
click at [385, 269] on button "button" at bounding box center [385, 269] width 9 height 10
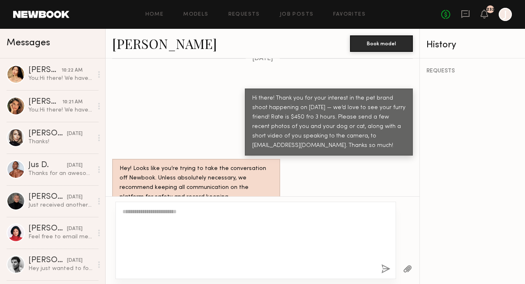
scroll to position [1290, 0]
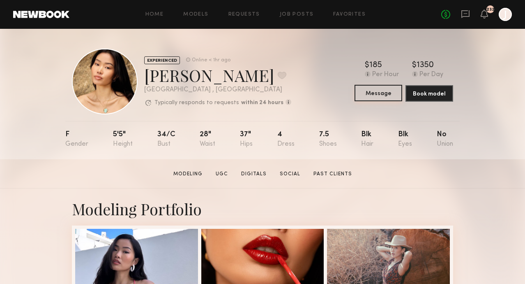
click at [371, 88] on button "Message" at bounding box center [379, 93] width 48 height 16
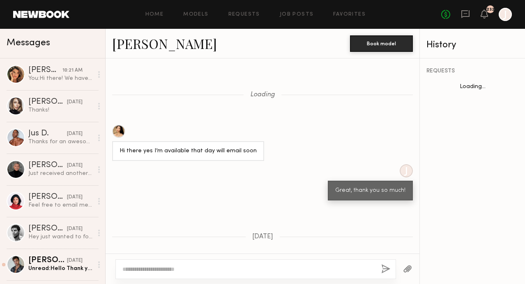
scroll to position [726, 0]
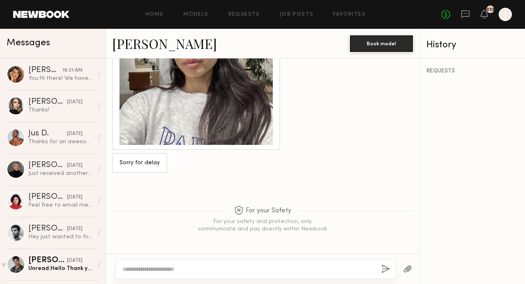
click at [265, 269] on textarea at bounding box center [249, 269] width 252 height 8
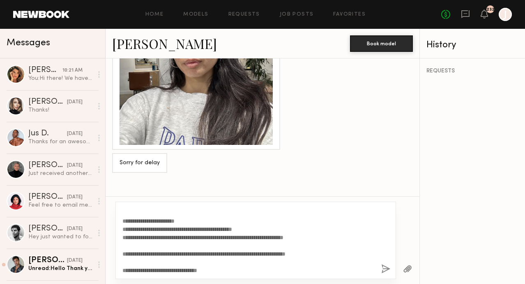
scroll to position [0, 0]
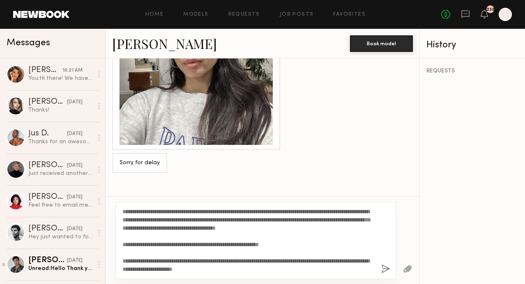
drag, startPoint x: 352, startPoint y: 221, endPoint x: 343, endPoint y: 221, distance: 9.0
click at [343, 221] on textarea "**********" at bounding box center [249, 240] width 252 height 66
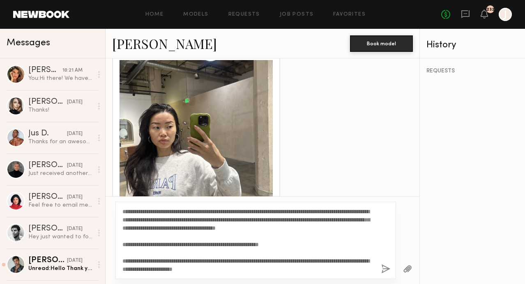
scroll to position [1606, 0]
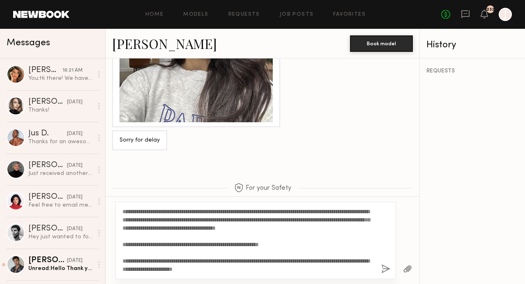
type textarea "**********"
click at [386, 266] on button "button" at bounding box center [385, 269] width 9 height 10
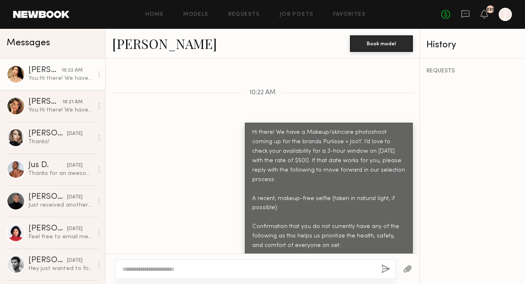
scroll to position [1895, 0]
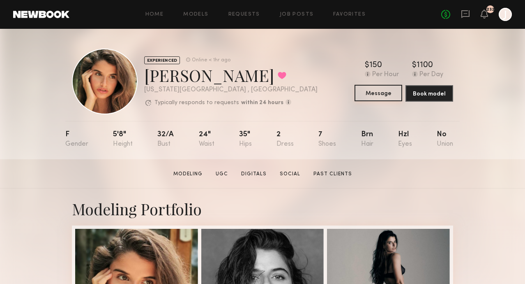
click at [372, 97] on button "Message" at bounding box center [379, 93] width 48 height 16
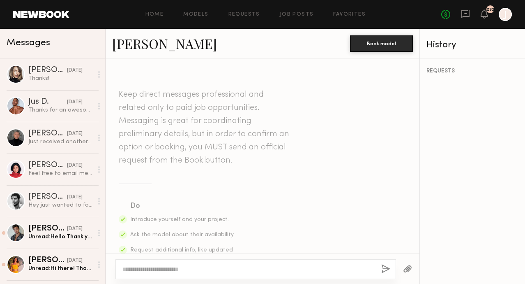
click at [228, 267] on textarea at bounding box center [249, 269] width 252 height 8
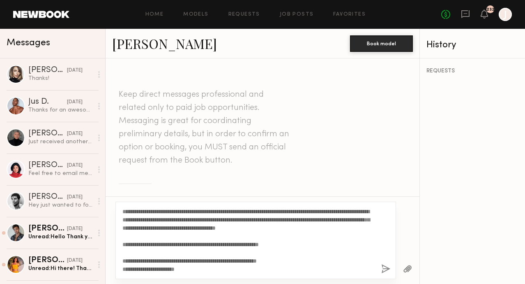
drag, startPoint x: 146, startPoint y: 210, endPoint x: 251, endPoint y: 210, distance: 104.8
click at [251, 210] on textarea "**********" at bounding box center [249, 240] width 252 height 66
click at [255, 213] on textarea "**********" at bounding box center [249, 240] width 252 height 66
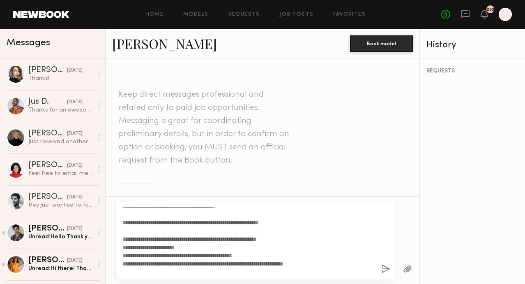
scroll to position [58, 0]
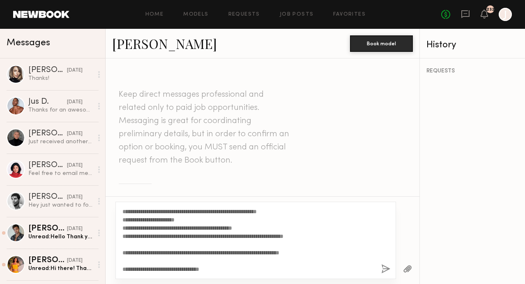
click at [324, 230] on textarea "**********" at bounding box center [249, 240] width 252 height 66
click at [315, 247] on textarea "**********" at bounding box center [249, 240] width 252 height 66
click at [325, 229] on textarea "**********" at bounding box center [249, 240] width 252 height 66
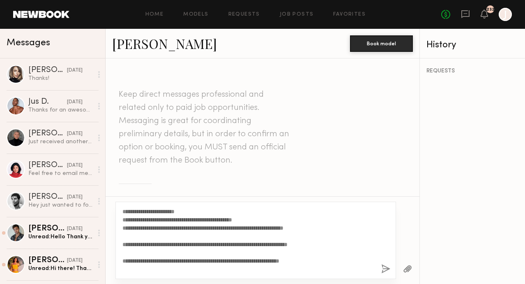
drag, startPoint x: 317, startPoint y: 261, endPoint x: 120, endPoint y: 259, distance: 196.5
click at [120, 259] on div "**********" at bounding box center [256, 239] width 281 height 77
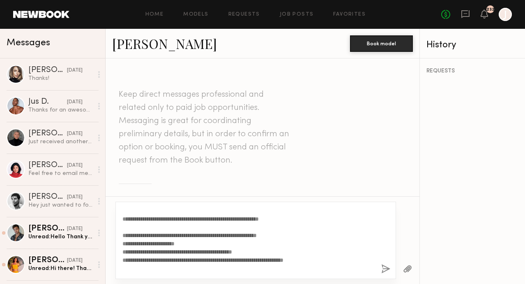
scroll to position [25, 0]
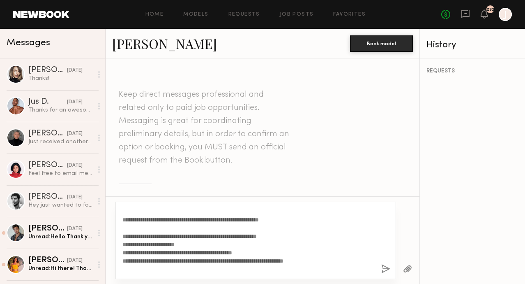
click at [293, 237] on textarea "**********" at bounding box center [249, 240] width 252 height 66
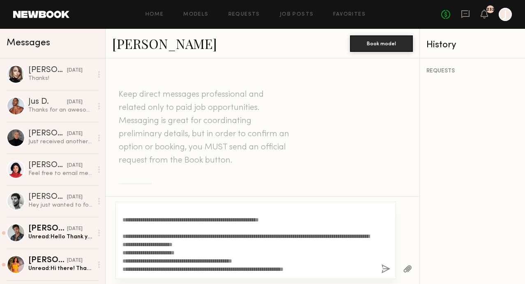
click at [302, 236] on textarea "**********" at bounding box center [249, 240] width 252 height 66
click at [250, 244] on textarea "**********" at bounding box center [249, 240] width 252 height 66
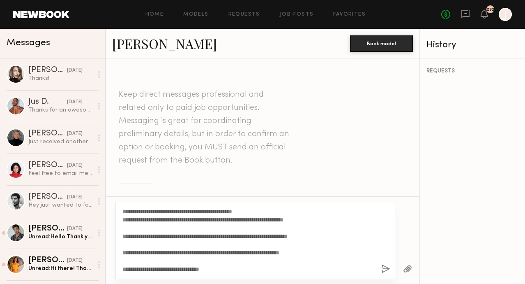
scroll to position [85, 0]
drag, startPoint x: 320, startPoint y: 249, endPoint x: 118, endPoint y: 248, distance: 202.3
click at [118, 248] on div "**********" at bounding box center [256, 239] width 281 height 77
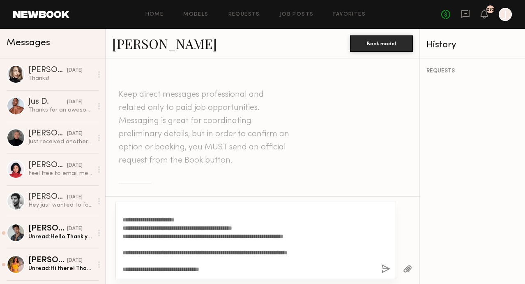
scroll to position [74, 0]
click at [129, 270] on textarea "**********" at bounding box center [249, 240] width 252 height 66
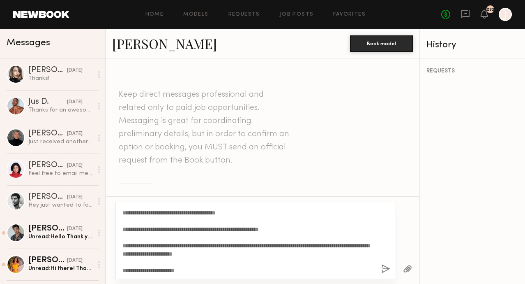
scroll to position [0, 0]
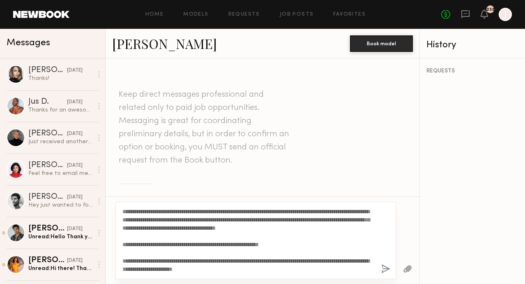
drag, startPoint x: 225, startPoint y: 269, endPoint x: 123, endPoint y: 196, distance: 125.8
click at [123, 196] on div "**********" at bounding box center [263, 240] width 314 height 88
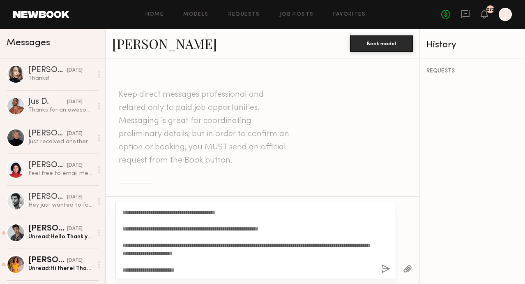
scroll to position [16, 0]
click at [181, 235] on textarea "**********" at bounding box center [249, 240] width 252 height 66
click at [123, 227] on textarea "**********" at bounding box center [249, 240] width 252 height 66
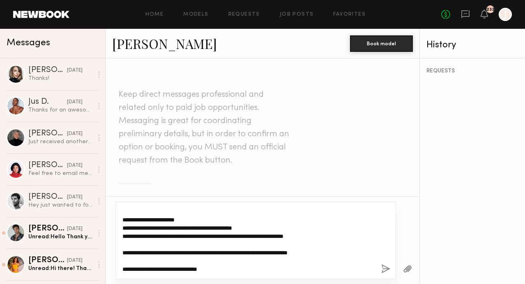
scroll to position [0, 0]
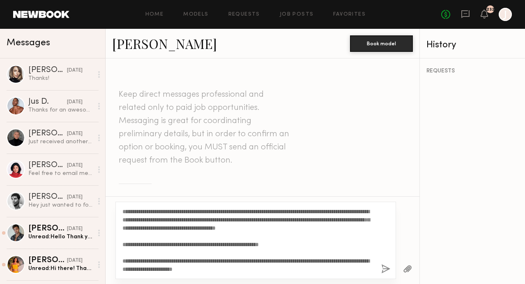
click at [153, 45] on link "Manuela G." at bounding box center [164, 44] width 105 height 18
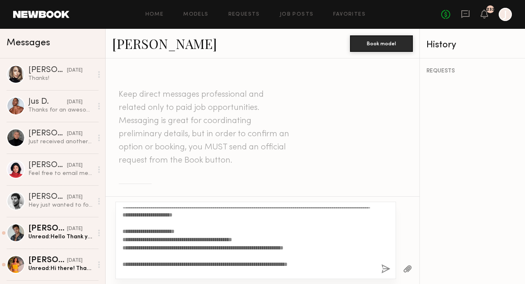
scroll to position [66, 0]
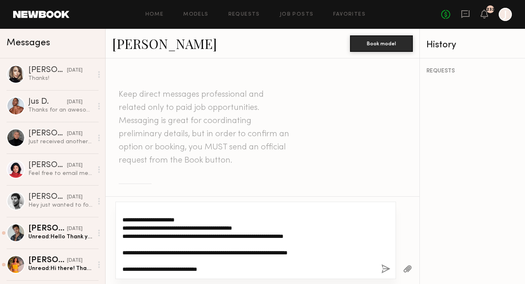
click at [271, 253] on textarea "**********" at bounding box center [249, 240] width 252 height 66
click at [325, 254] on textarea "**********" at bounding box center [249, 240] width 252 height 66
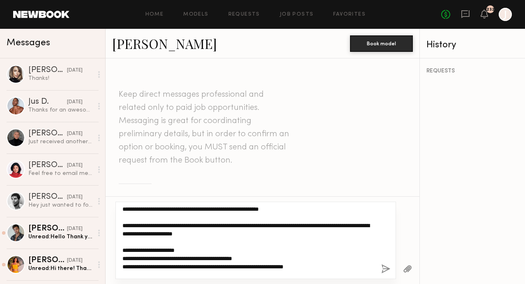
scroll to position [36, 0]
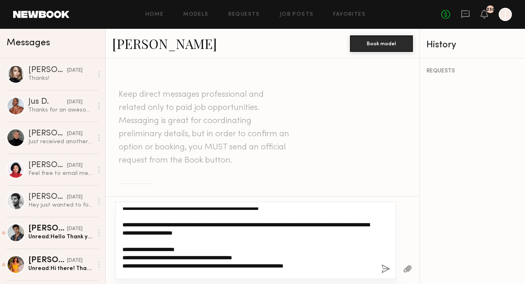
click at [249, 232] on textarea "**********" at bounding box center [249, 240] width 252 height 66
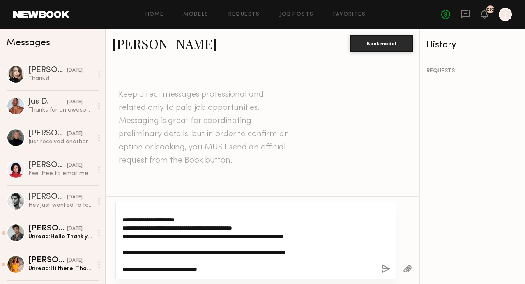
scroll to position [0, 0]
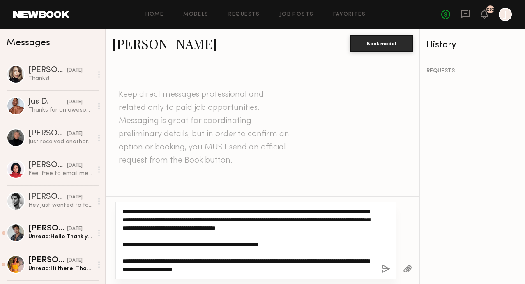
drag, startPoint x: 223, startPoint y: 267, endPoint x: 113, endPoint y: 181, distance: 140.0
click at [113, 181] on div "Keep direct messages professional and related only to paid job opportunities. M…" at bounding box center [263, 170] width 314 height 225
type textarea "**********"
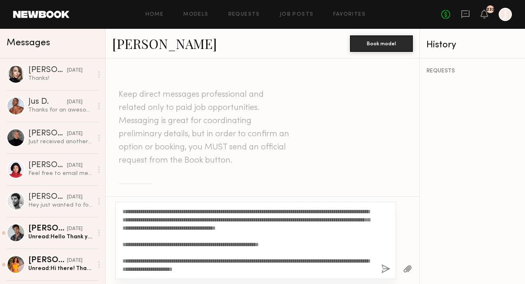
click at [384, 267] on button "button" at bounding box center [385, 269] width 9 height 10
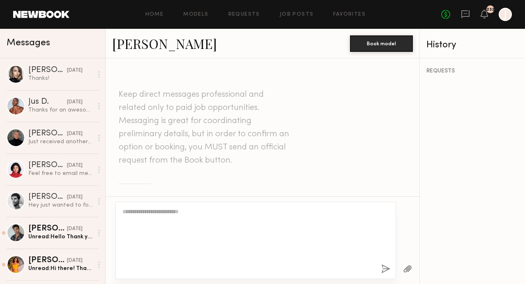
scroll to position [434, 0]
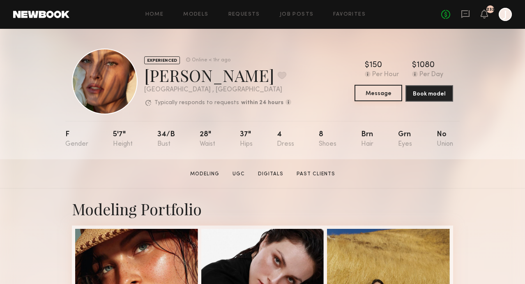
click at [374, 91] on button "Message" at bounding box center [379, 93] width 48 height 16
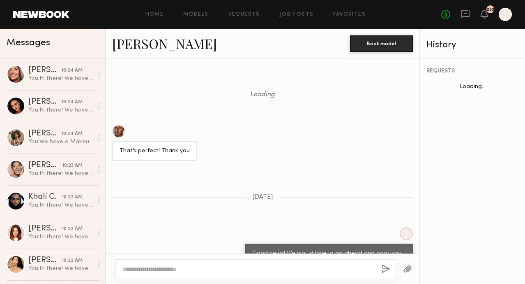
scroll to position [539, 0]
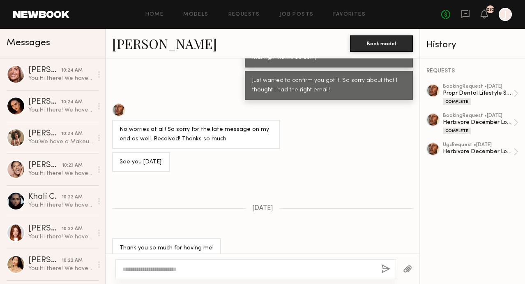
click at [242, 271] on textarea at bounding box center [249, 269] width 252 height 8
type textarea "**********"
click at [384, 267] on button "button" at bounding box center [385, 269] width 9 height 10
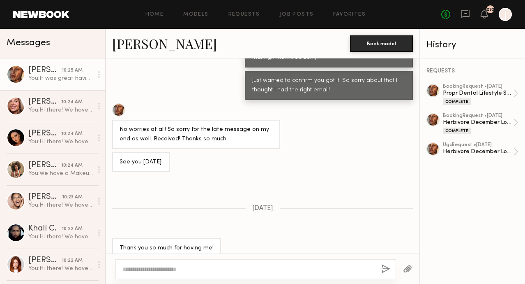
scroll to position [687, 0]
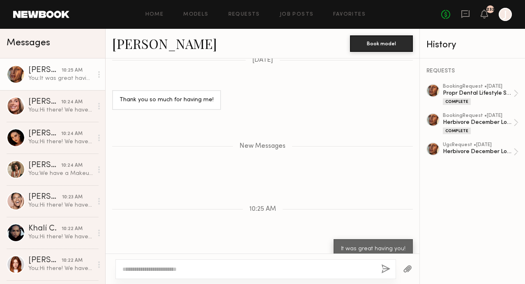
click at [287, 267] on textarea at bounding box center [249, 269] width 252 height 8
paste textarea "**********"
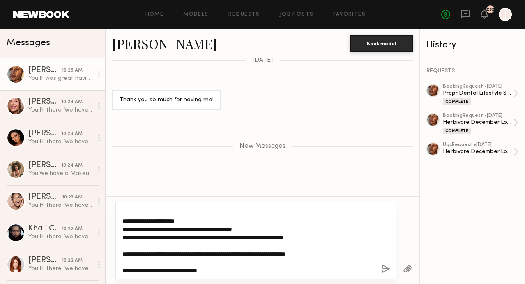
scroll to position [0, 0]
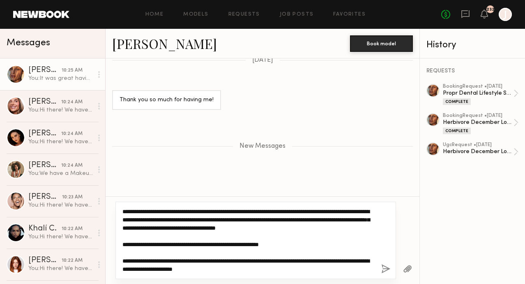
drag, startPoint x: 147, startPoint y: 210, endPoint x: 122, endPoint y: 210, distance: 24.7
click at [123, 210] on textarea "**********" at bounding box center [249, 240] width 252 height 66
type textarea "**********"
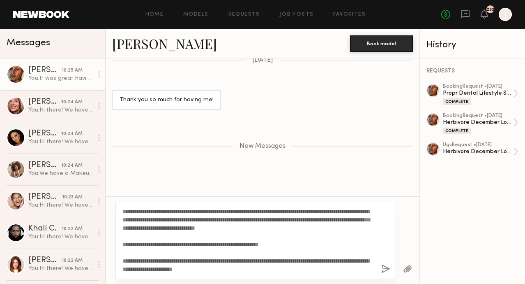
click at [388, 269] on button "button" at bounding box center [385, 269] width 9 height 10
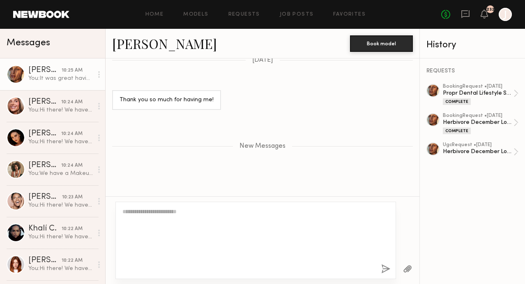
scroll to position [924, 0]
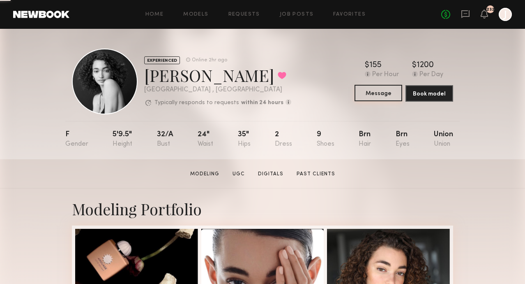
click at [365, 95] on button "Message" at bounding box center [379, 93] width 48 height 16
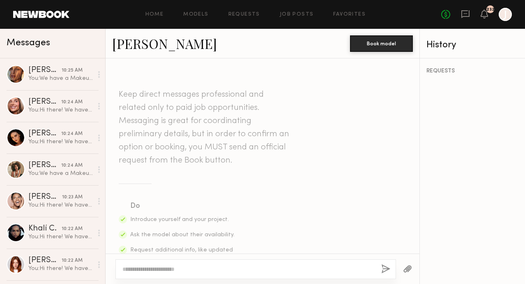
scroll to position [435, 0]
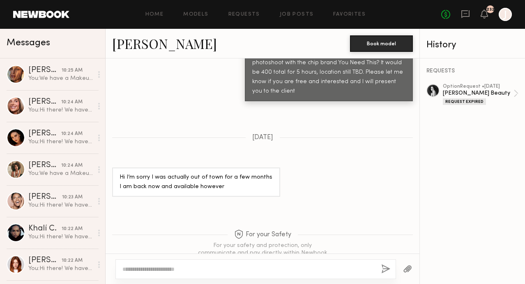
click at [202, 271] on textarea at bounding box center [249, 269] width 252 height 8
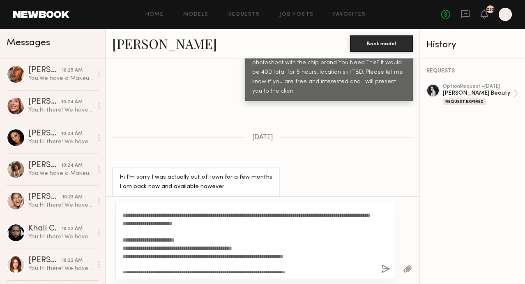
scroll to position [0, 0]
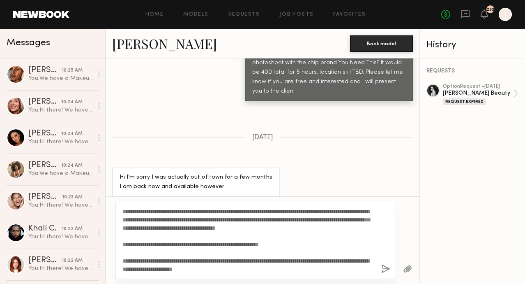
type textarea "**********"
click at [383, 269] on button "button" at bounding box center [385, 269] width 9 height 10
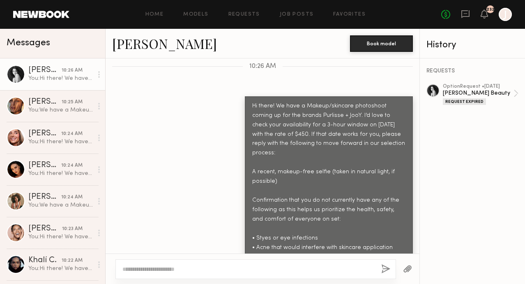
scroll to position [755, 0]
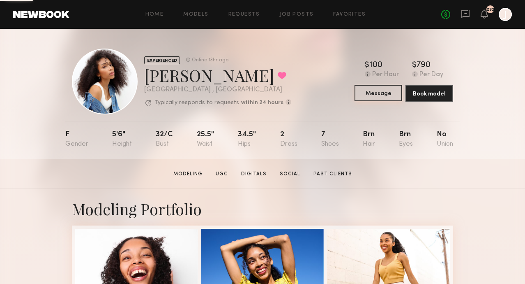
click at [375, 96] on button "Message" at bounding box center [379, 93] width 48 height 16
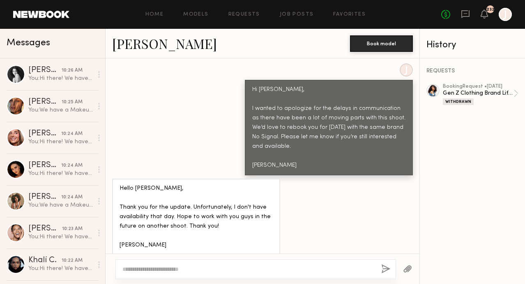
scroll to position [923, 0]
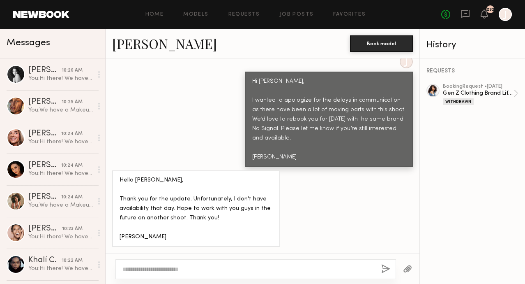
click at [232, 270] on textarea at bounding box center [249, 269] width 252 height 8
